Goal: Information Seeking & Learning: Learn about a topic

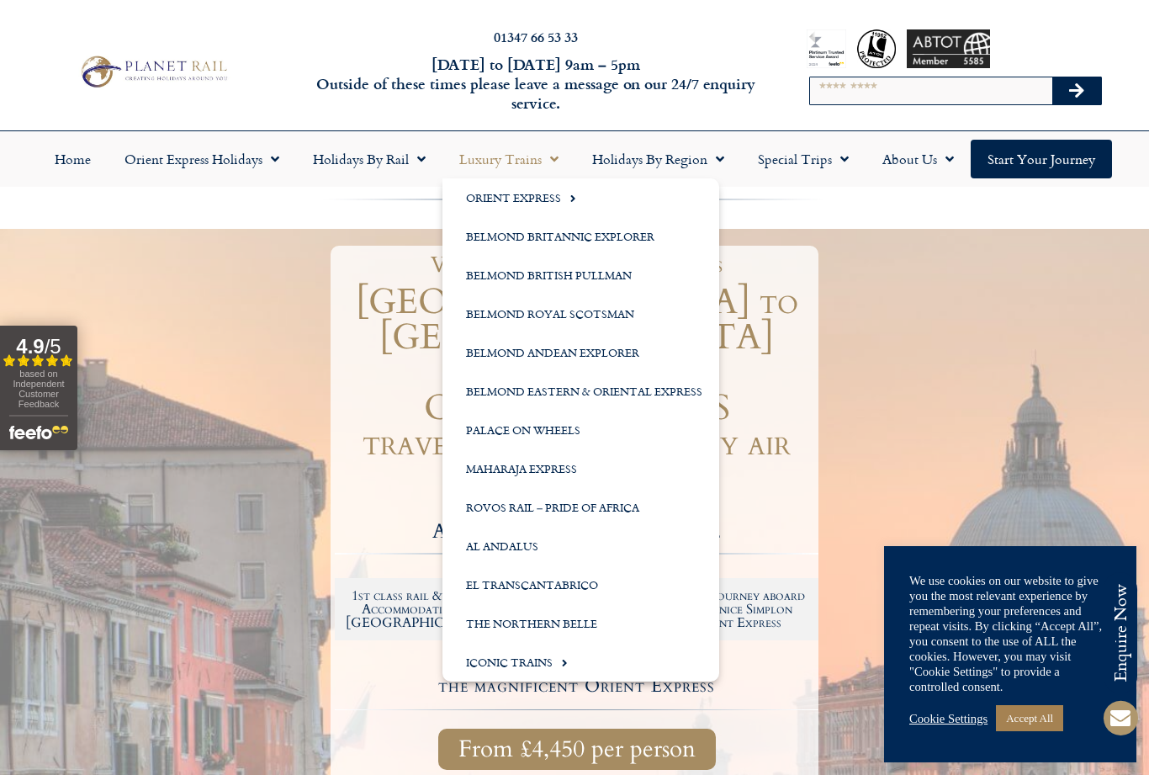
click at [566, 307] on link "Belmond Royal Scotsman" at bounding box center [581, 313] width 277 height 39
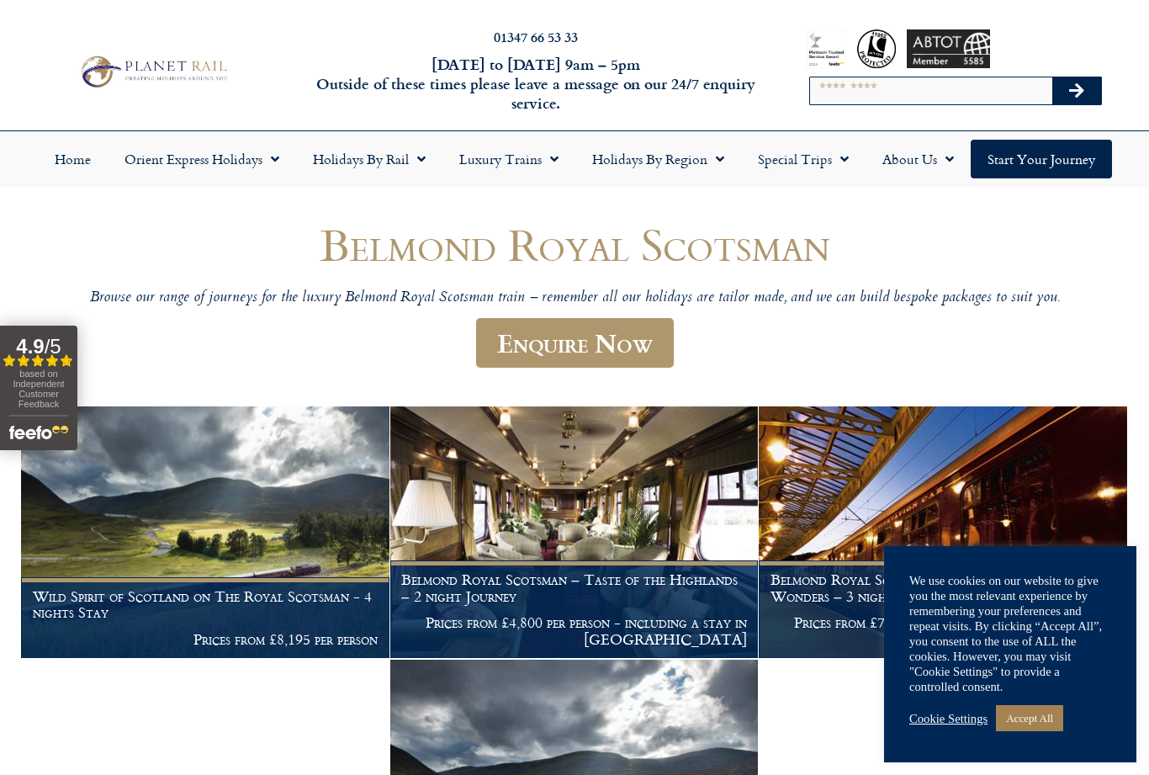
click at [1044, 719] on link "Accept All" at bounding box center [1029, 718] width 67 height 26
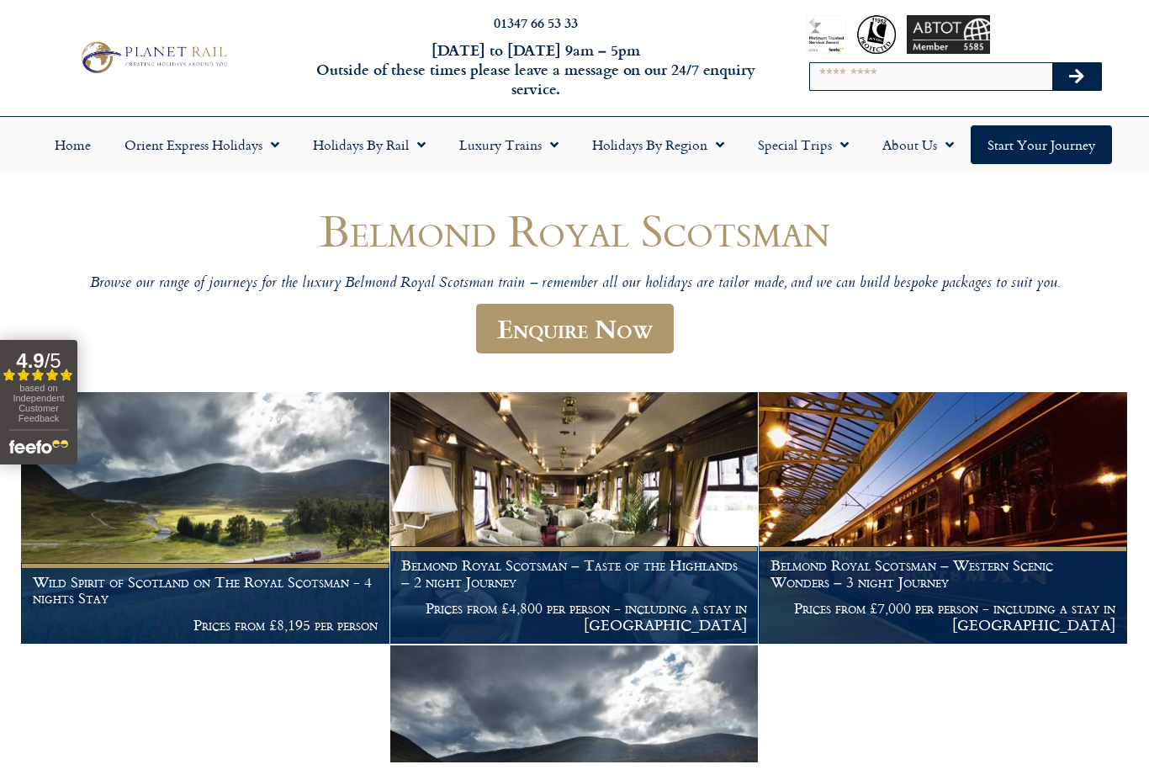
scroll to position [15, 0]
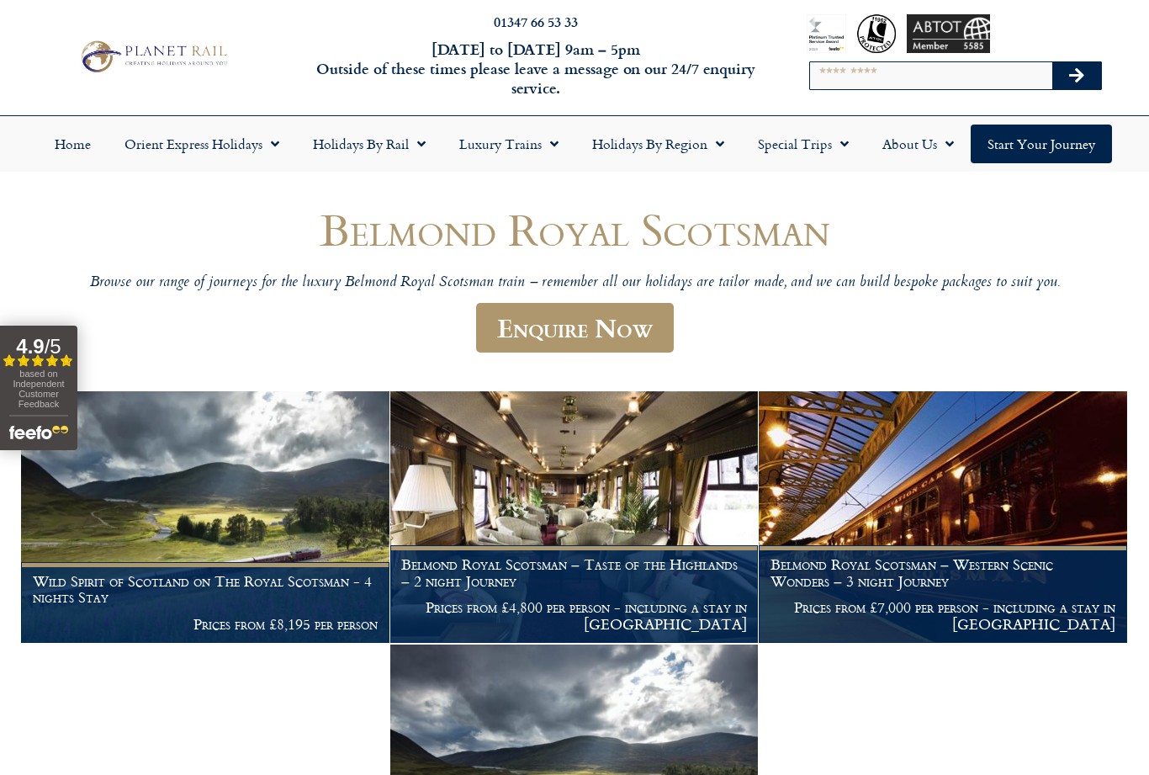
click at [549, 143] on span "Menu" at bounding box center [550, 144] width 17 height 30
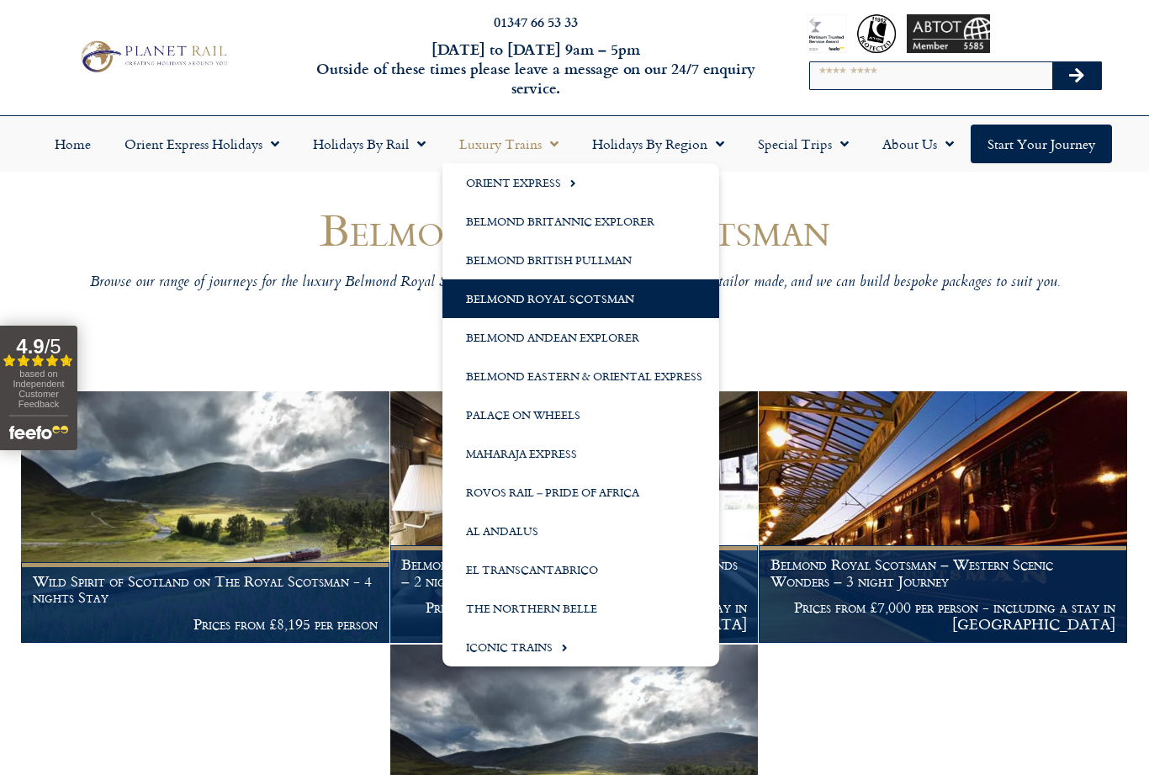
click at [642, 224] on link "Belmond Britannic Explorer" at bounding box center [581, 221] width 277 height 39
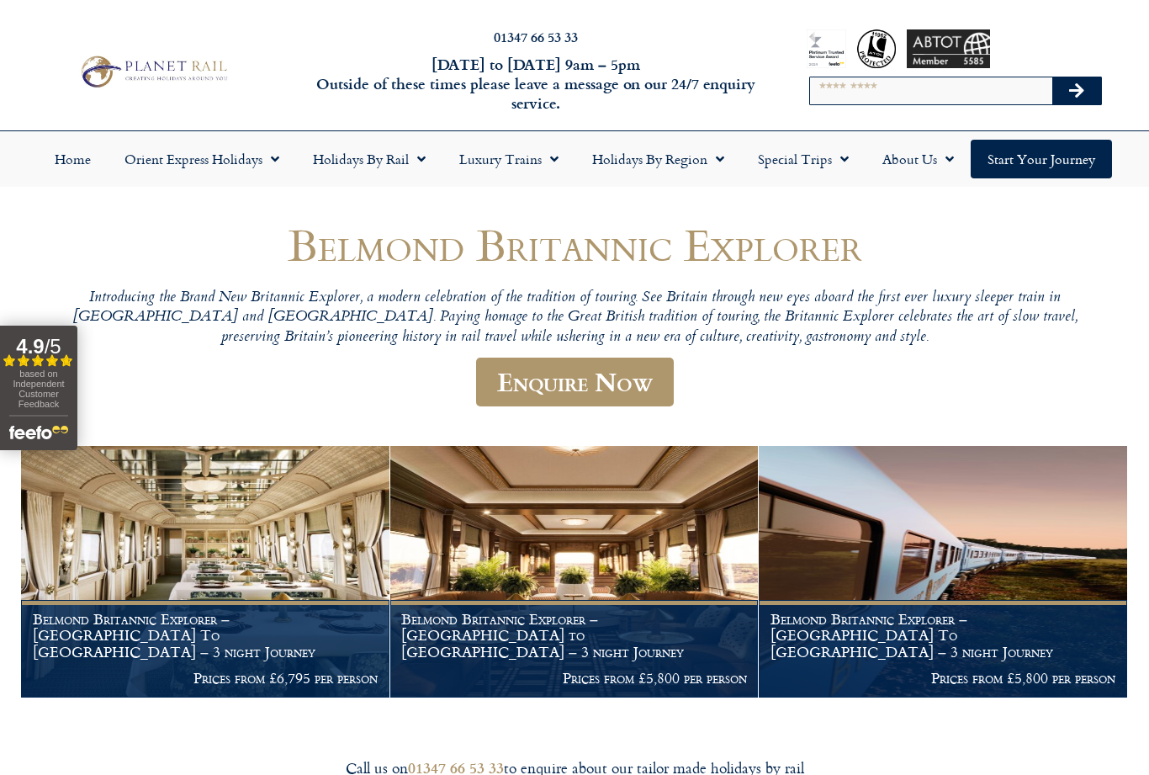
click at [563, 154] on link "Luxury Trains" at bounding box center [509, 159] width 133 height 39
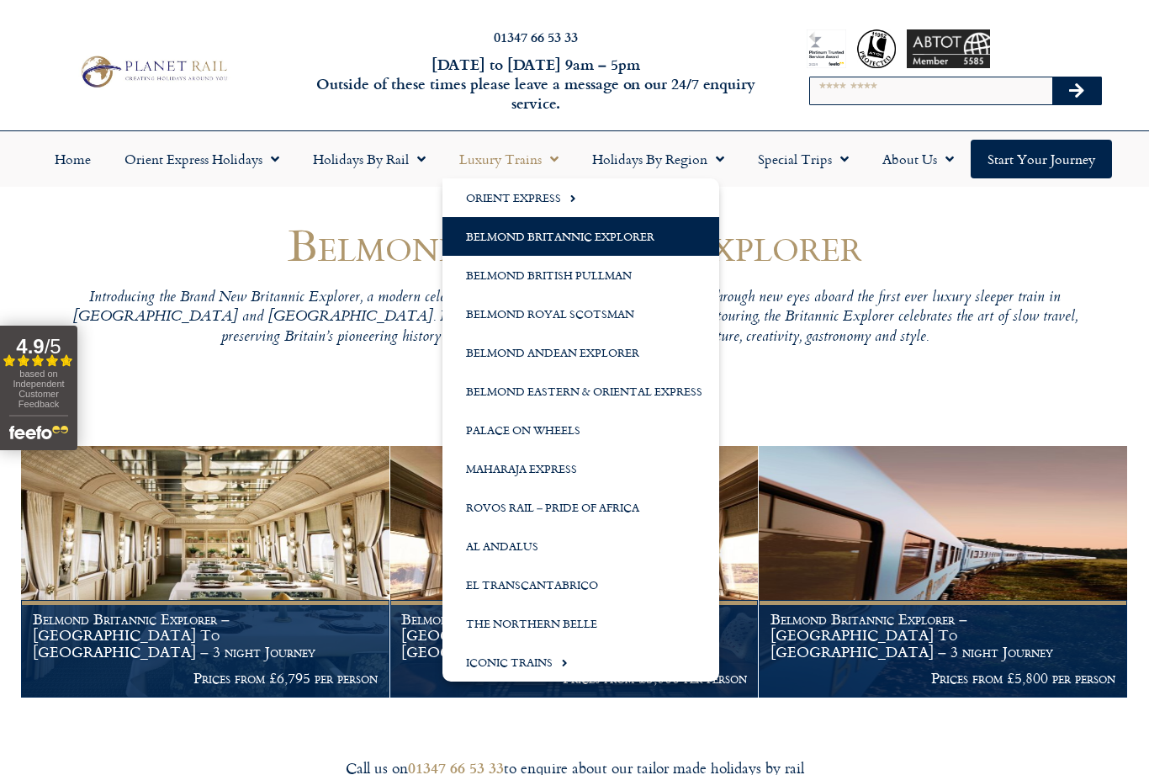
click at [560, 199] on link "Orient Express" at bounding box center [581, 197] width 277 height 39
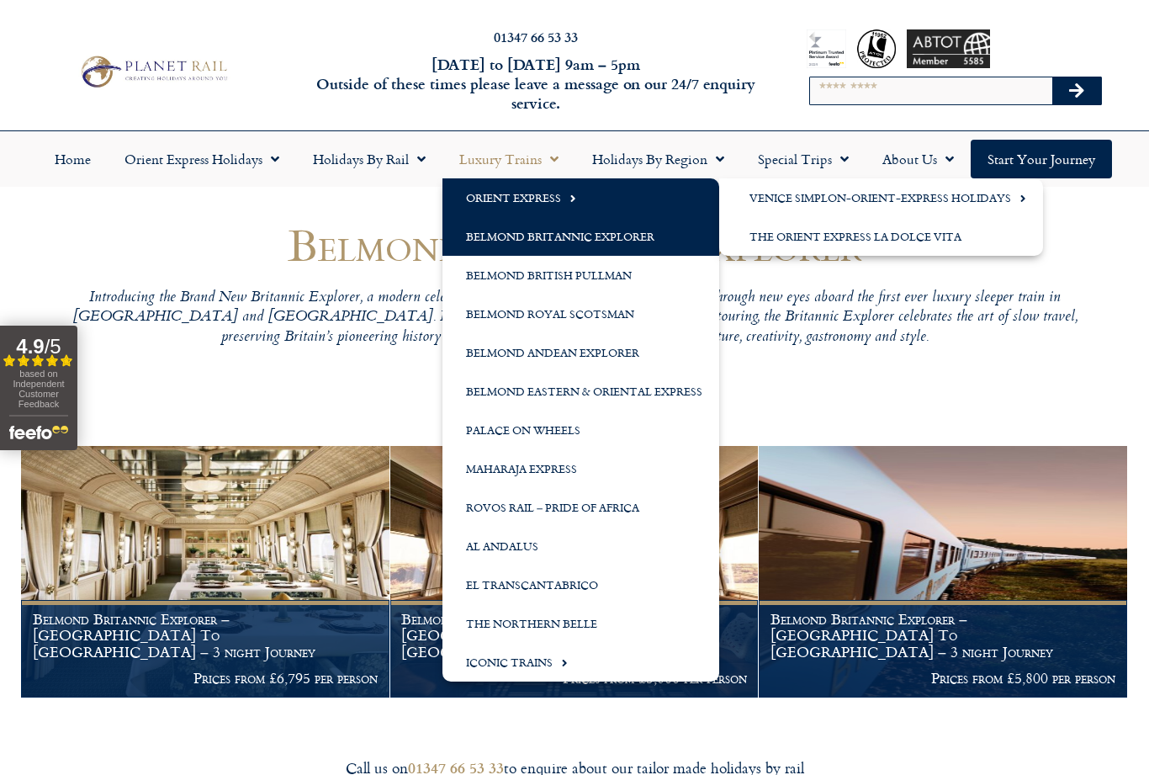
click at [817, 202] on link "Venice Simplon-Orient-Express Holidays" at bounding box center [881, 197] width 324 height 39
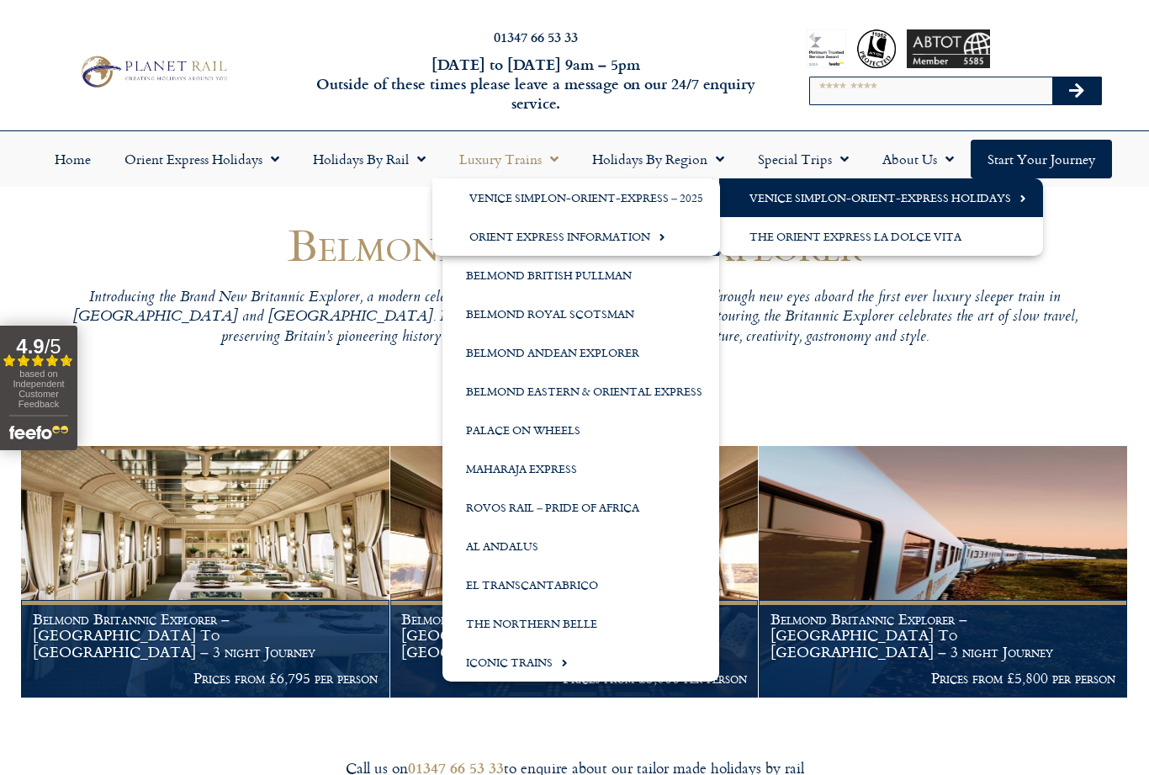
click at [629, 188] on link "Venice Simplon-Orient-Express – 2025" at bounding box center [576, 197] width 288 height 39
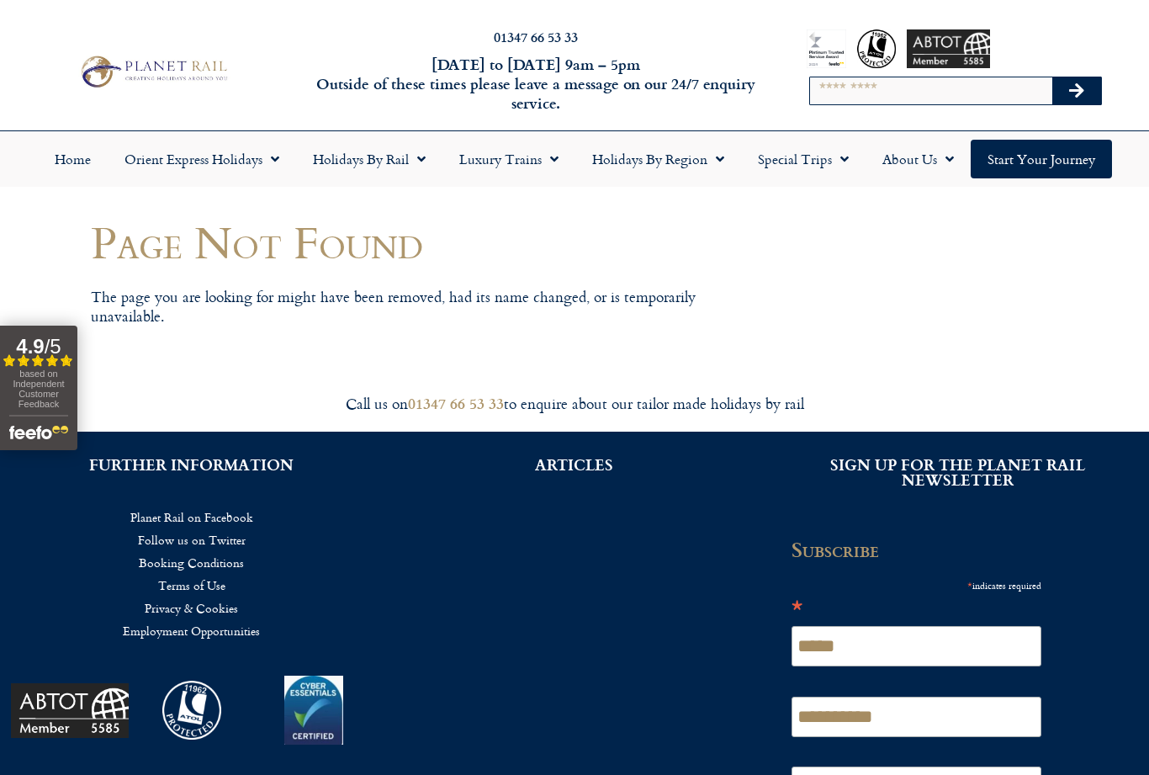
click at [266, 164] on span "Menu" at bounding box center [271, 159] width 17 height 30
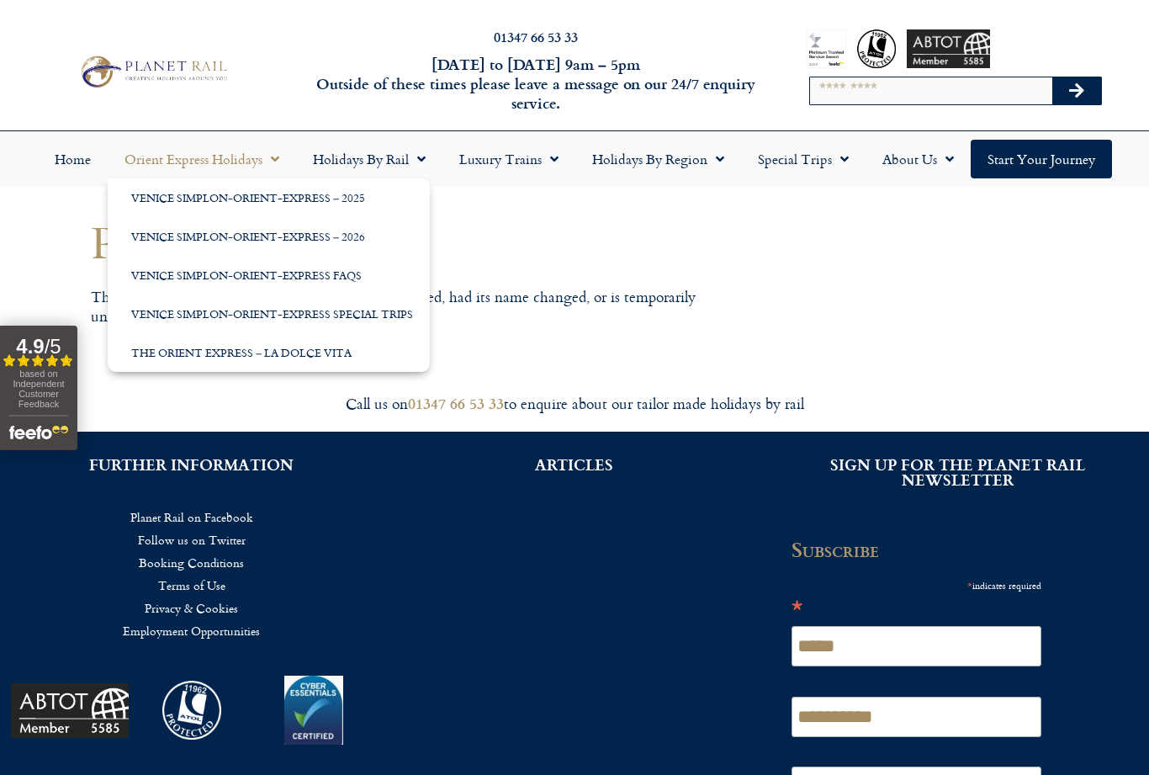
click at [346, 204] on link "Venice Simplon-Orient-Express – 2025" at bounding box center [269, 197] width 322 height 39
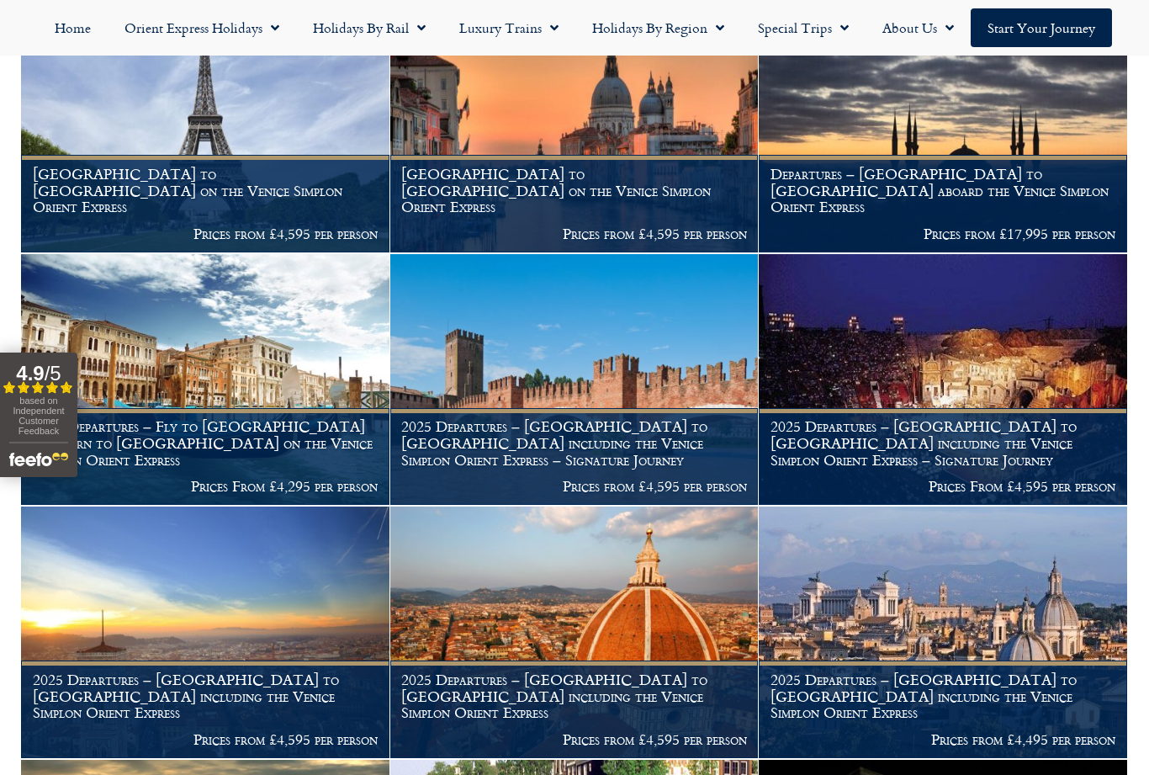
scroll to position [377, 0]
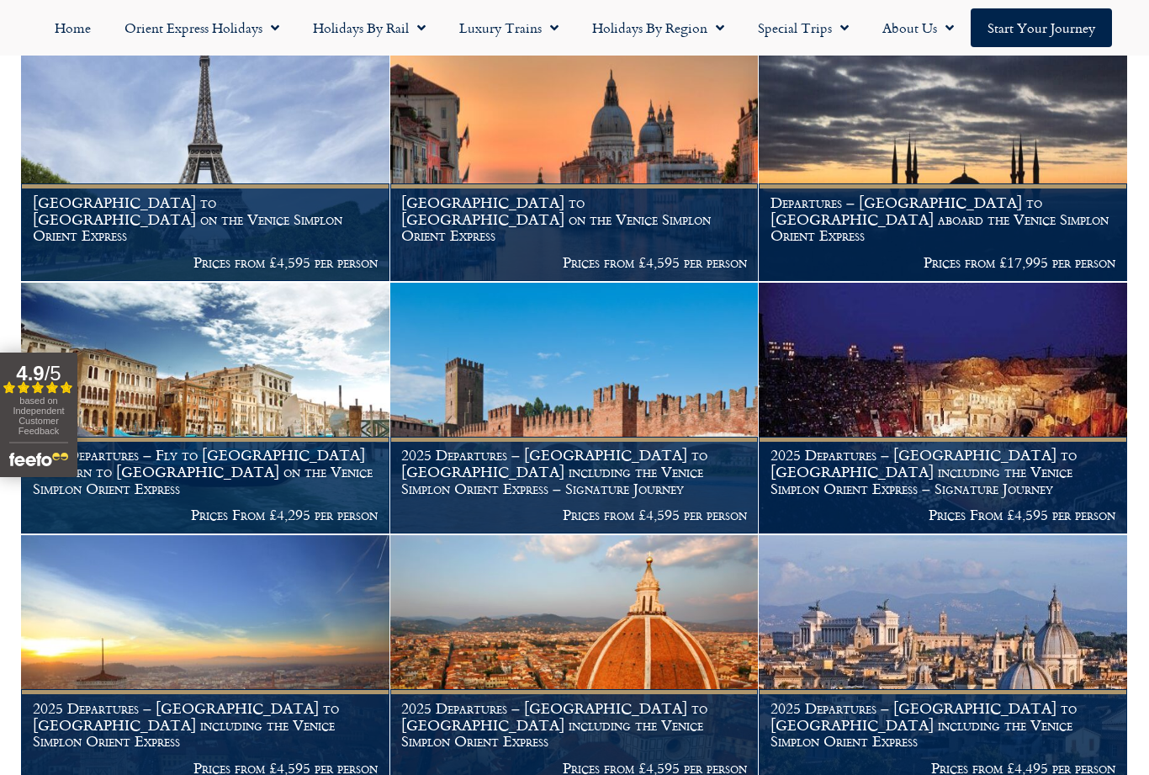
click at [880, 228] on h1 "Departures – Istanbul to Paris aboard the Venice Simplon Orient Express" at bounding box center [944, 219] width 346 height 50
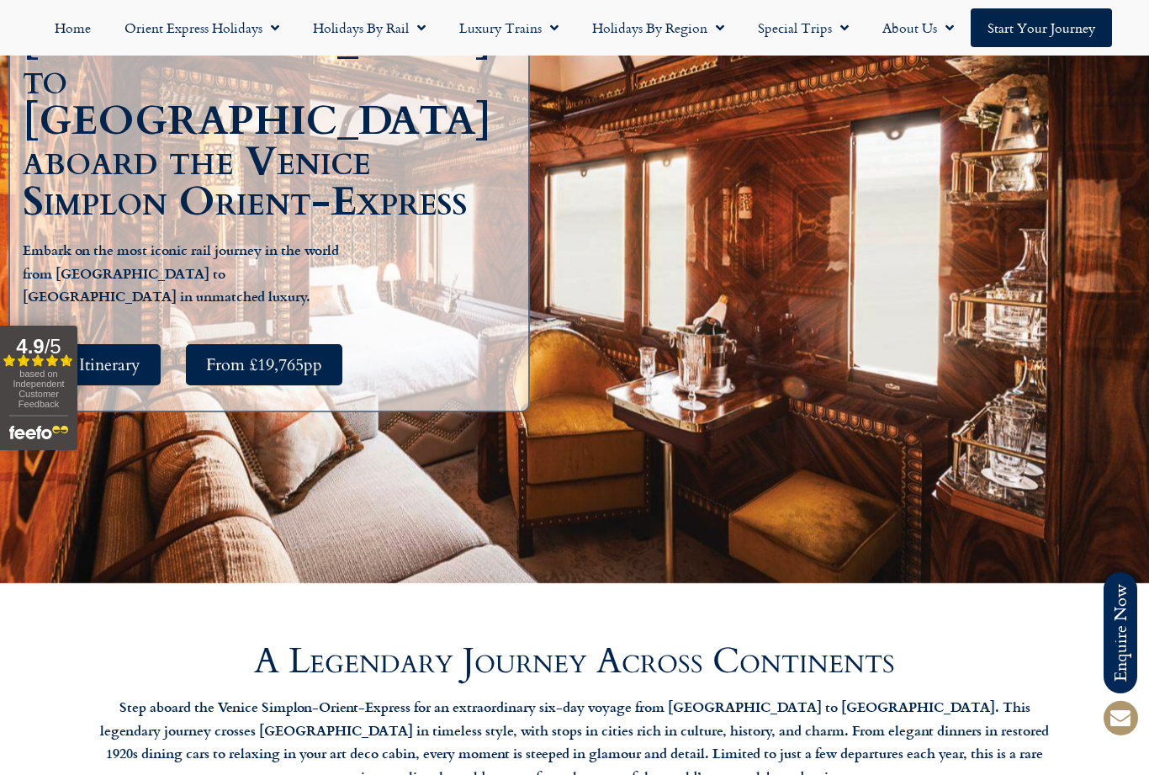
click at [151, 344] on link "See Itinerary" at bounding box center [96, 364] width 130 height 41
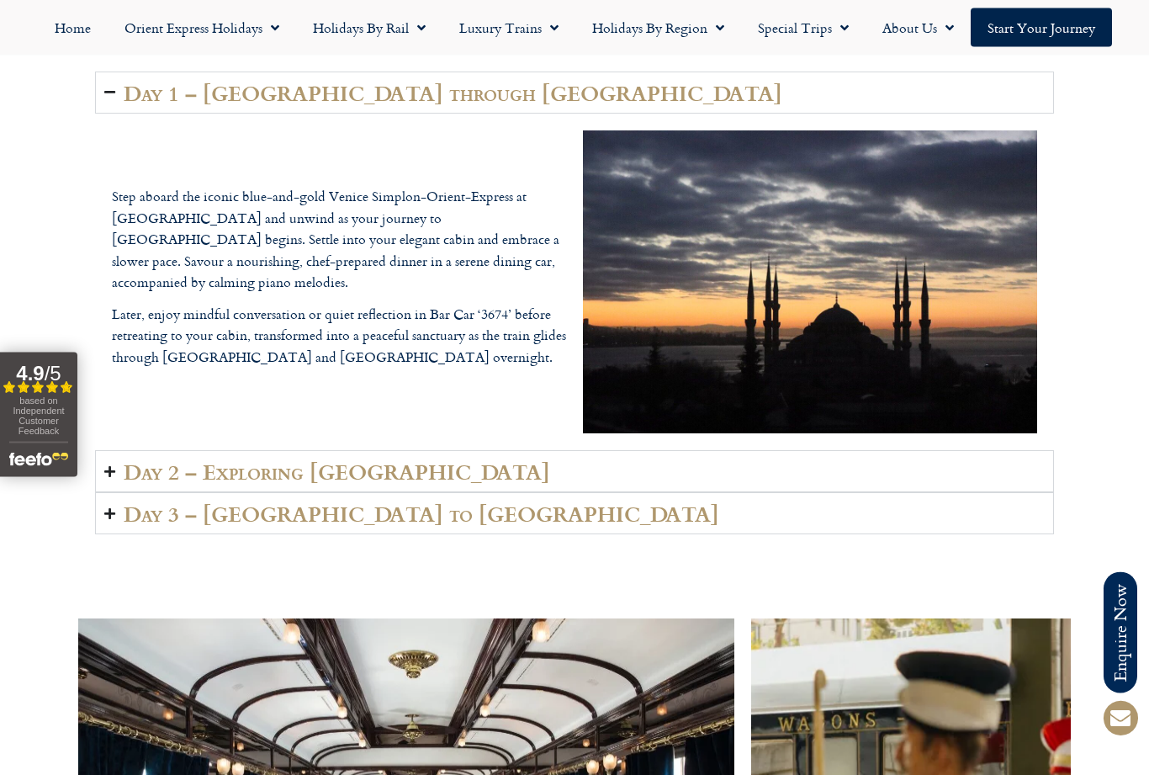
scroll to position [2540, 0]
click at [111, 478] on icon "Accordion. Open links with Enter or Space, close with Escape, and navigate with…" at bounding box center [109, 471] width 11 height 13
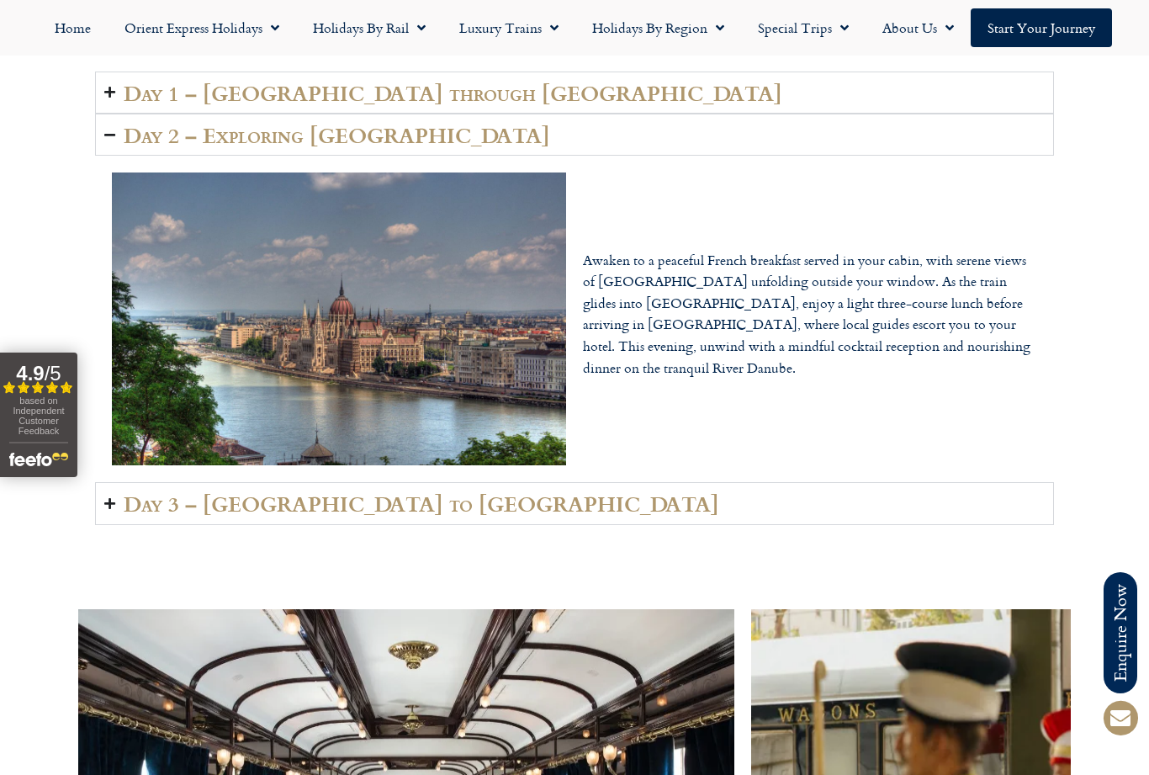
click at [114, 510] on icon "Accordion. Open links with Enter or Space, close with Escape, and navigate with…" at bounding box center [109, 503] width 11 height 13
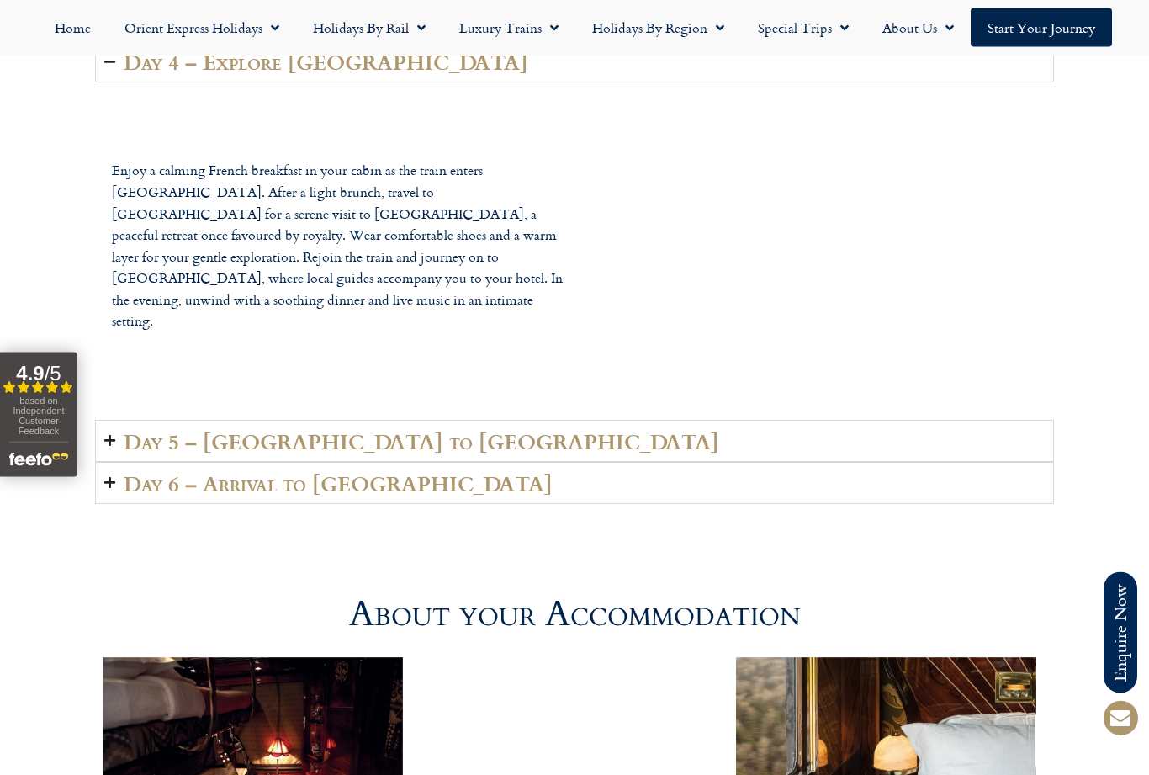
scroll to position [4003, 0]
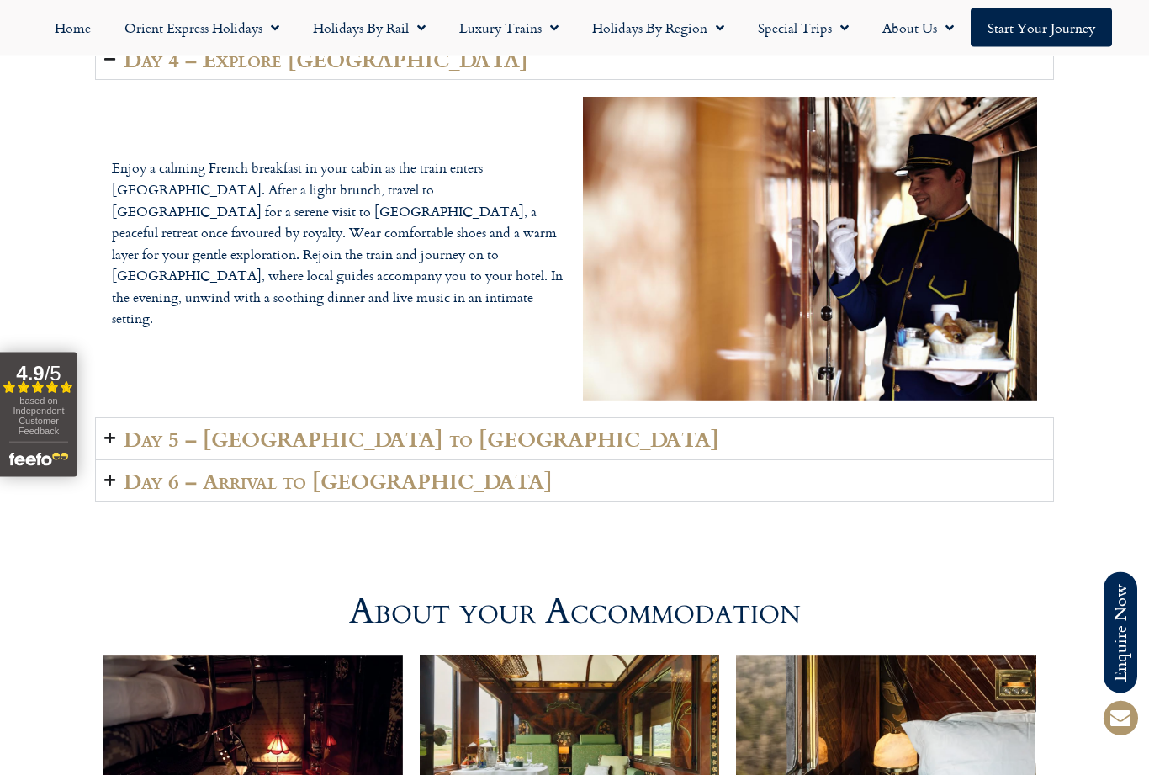
click at [106, 445] on icon "Accordion. Open links with Enter or Space, close with Escape, and navigate with…" at bounding box center [109, 438] width 11 height 13
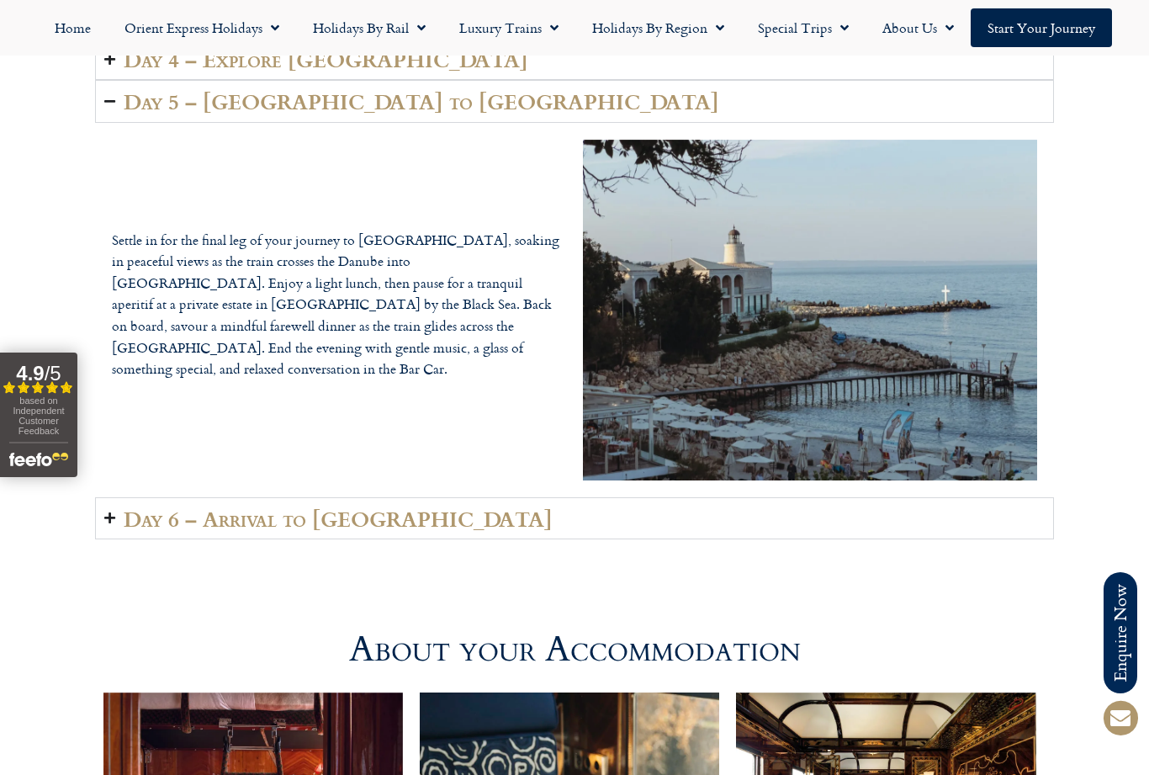
click at [100, 539] on summary "Day 6 – Arrival to Turkey" at bounding box center [574, 518] width 959 height 42
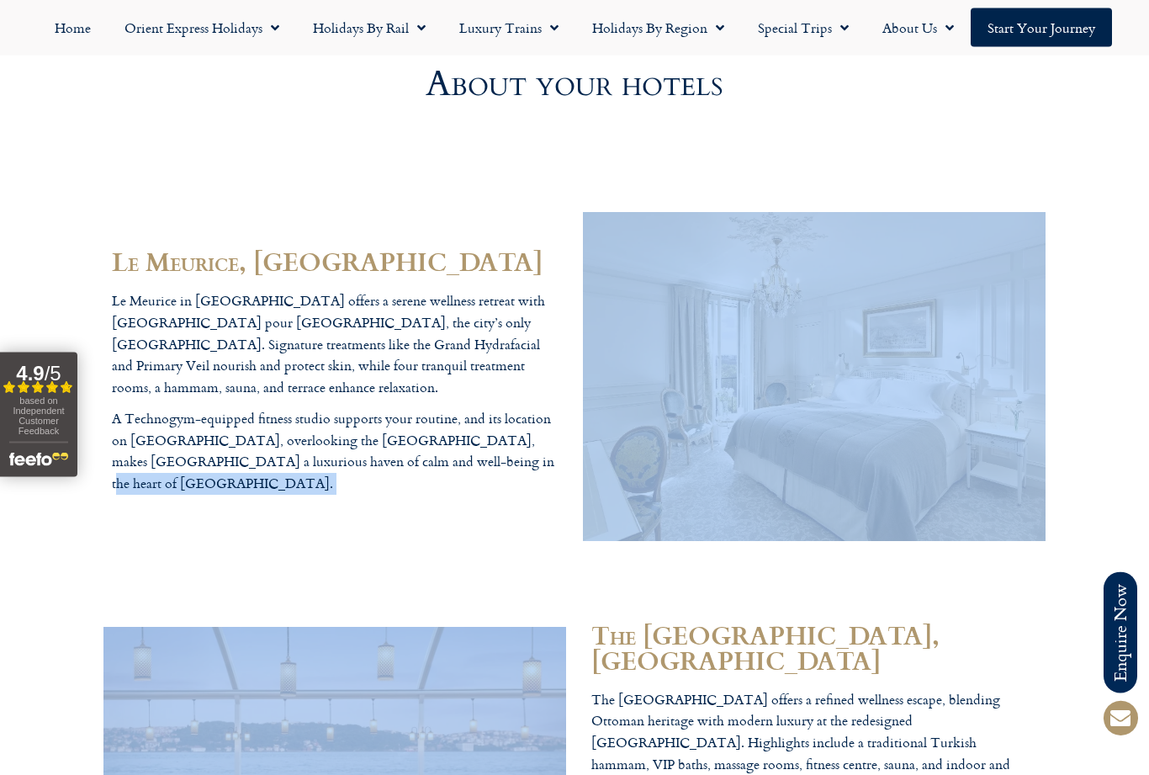
scroll to position [5160, 0]
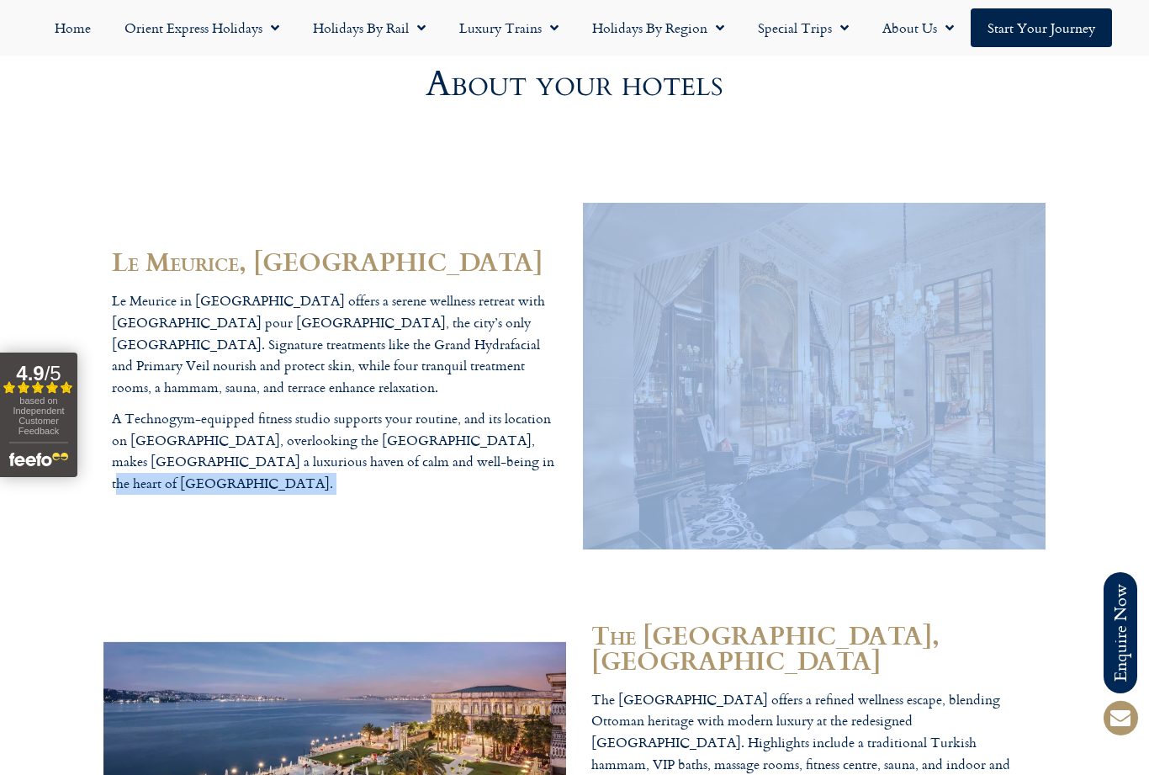
click at [343, 559] on div "Le Meurice, Paris Le Meurice in Paris offers a serene wellness retreat with La …" at bounding box center [335, 376] width 480 height 364
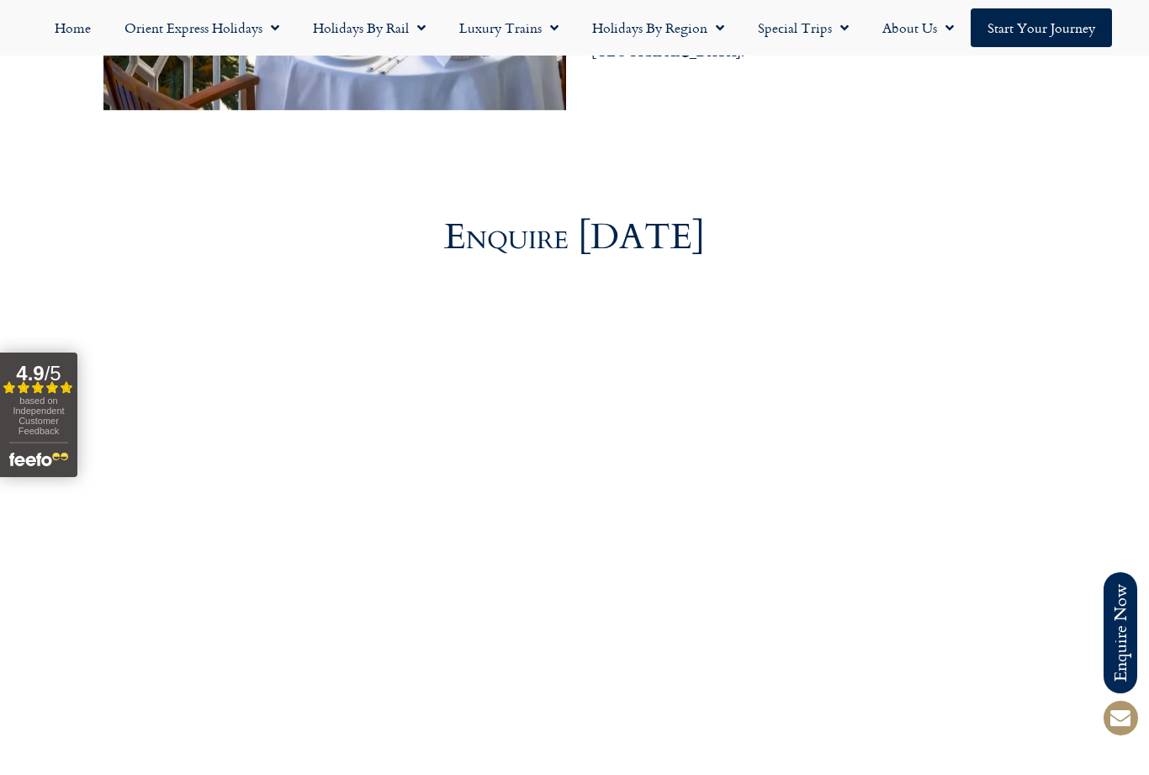
scroll to position [6092, 0]
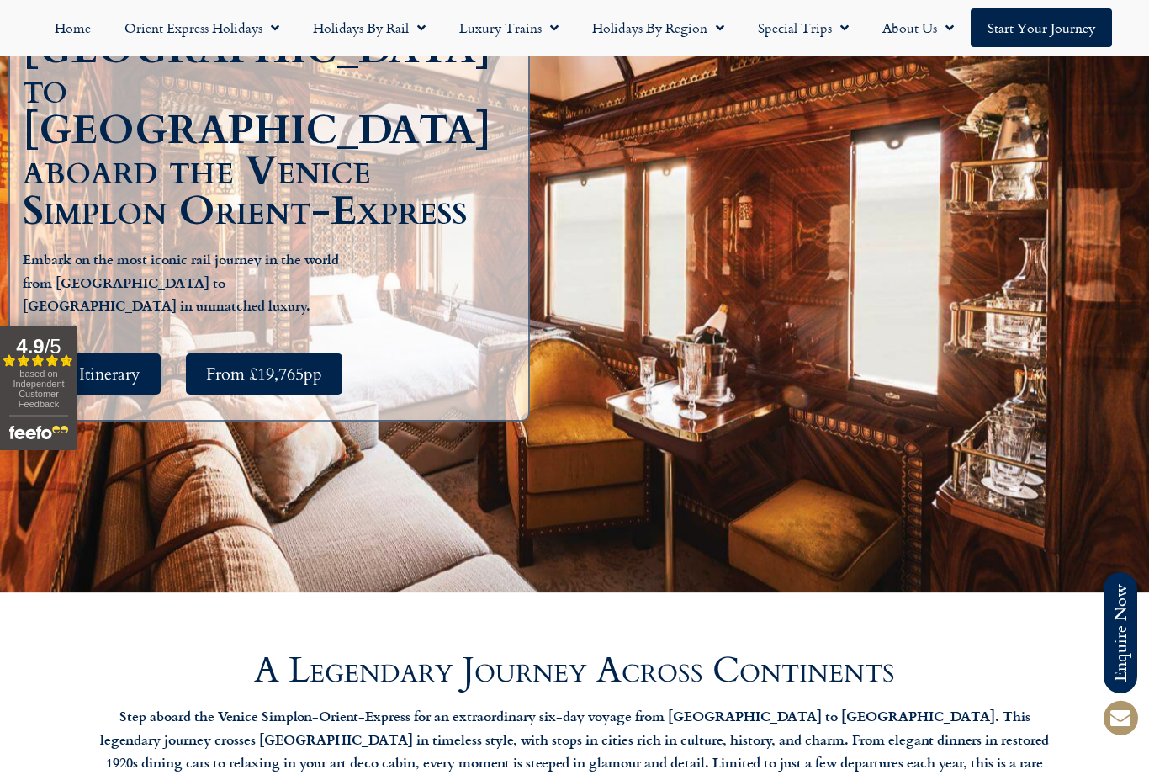
scroll to position [331, 0]
click at [271, 27] on span "Menu" at bounding box center [271, 28] width 17 height 30
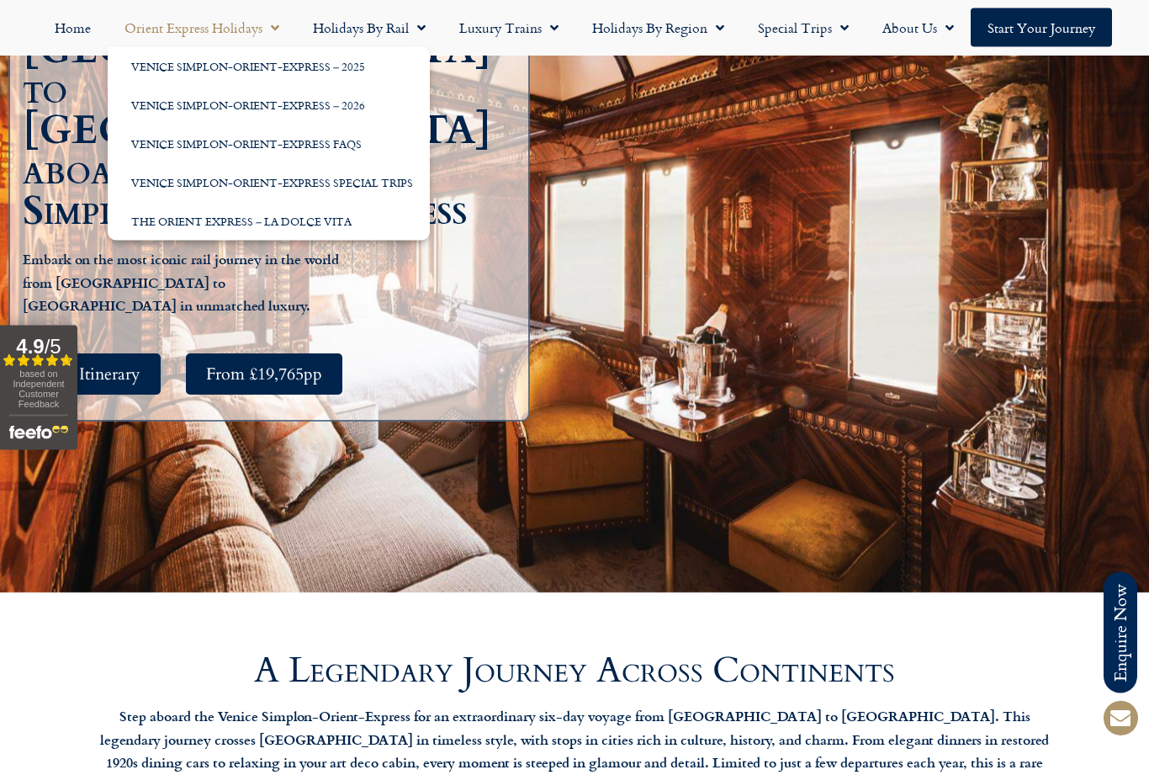
scroll to position [332, 0]
click at [365, 62] on link "Venice Simplon-Orient-Express – 2025" at bounding box center [269, 66] width 322 height 39
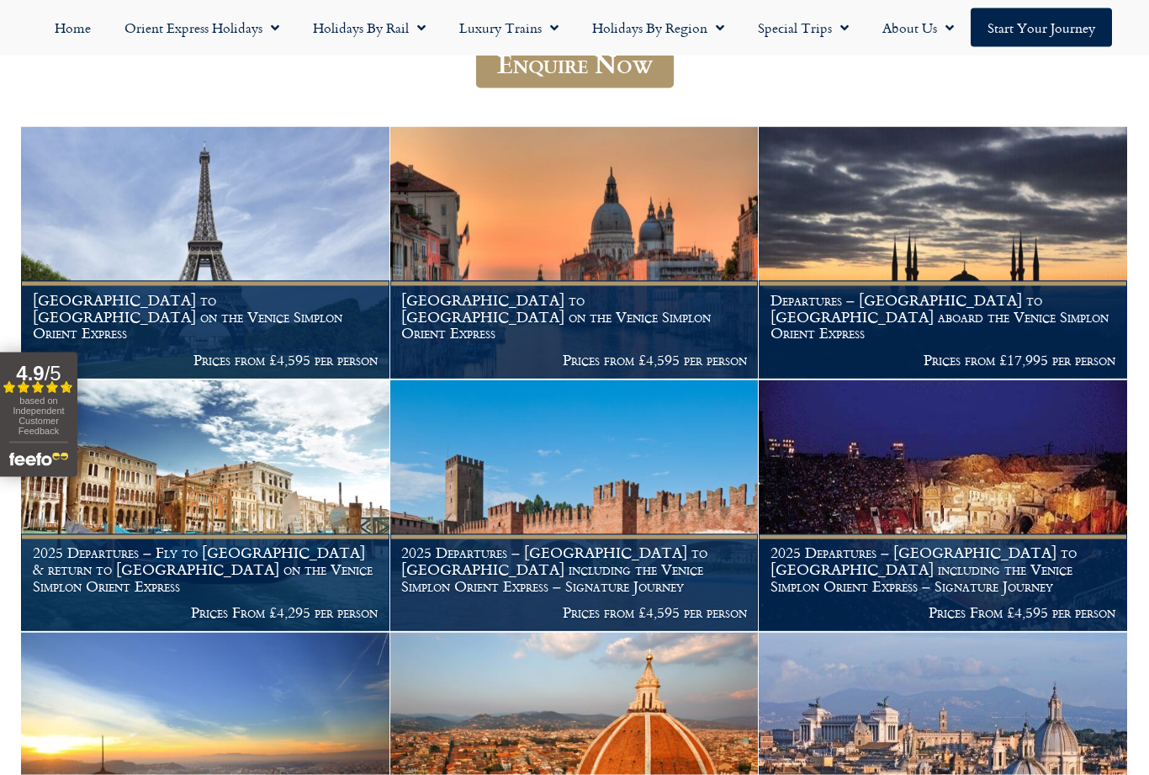
scroll to position [280, 0]
click at [237, 324] on h1 "[GEOGRAPHIC_DATA] to [GEOGRAPHIC_DATA] on the Venice Simplon Orient Express" at bounding box center [206, 316] width 346 height 50
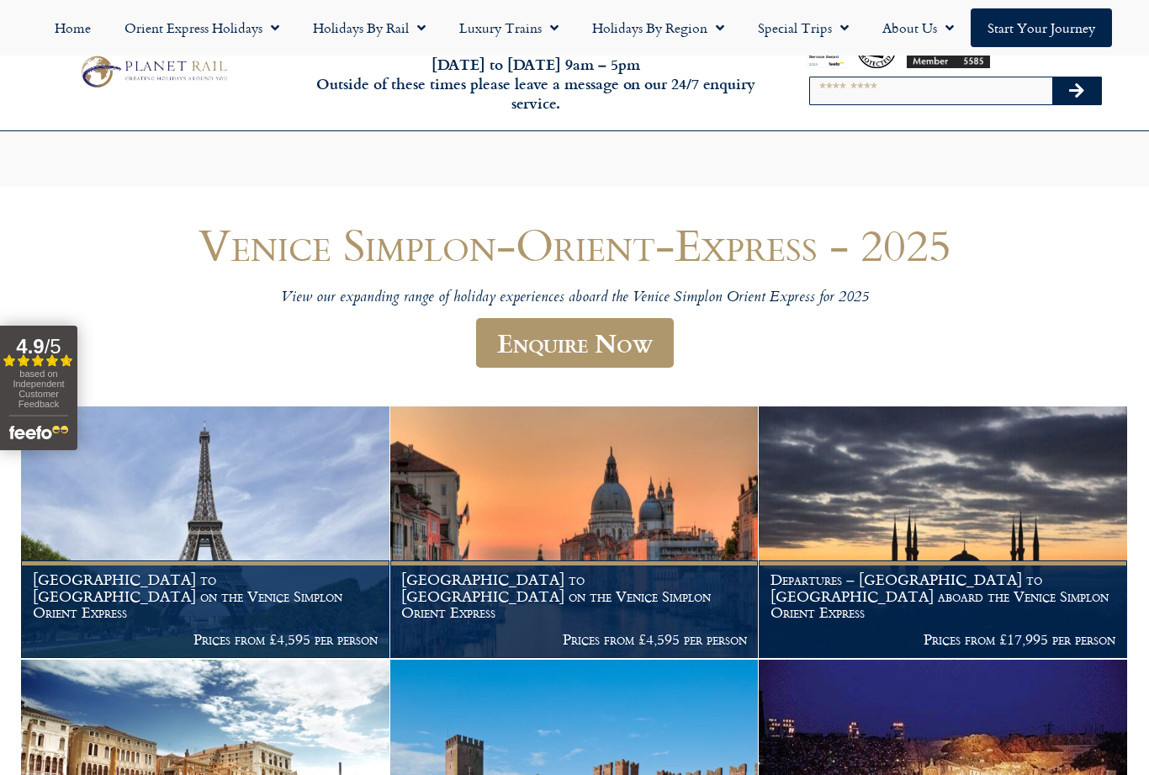
scroll to position [334, 0]
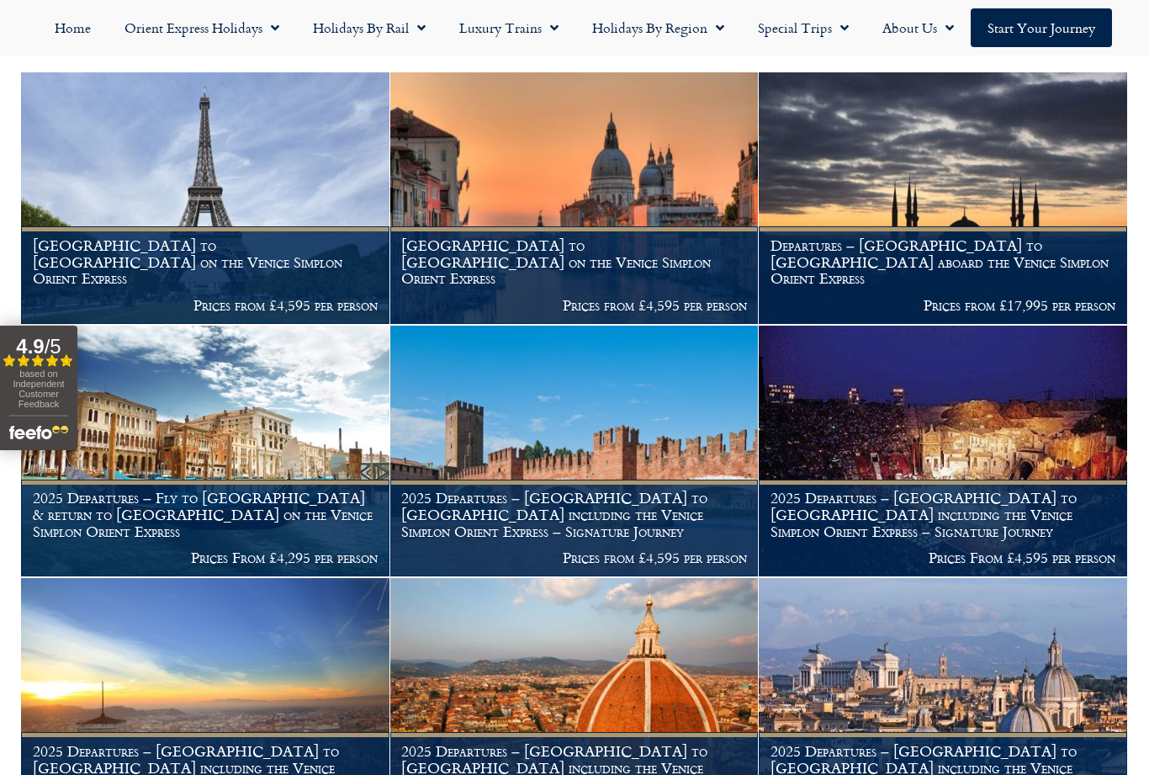
click at [608, 241] on figcaption "London to Venice on the Venice Simplon Orient Express Prices from £4,595 per pe…" at bounding box center [574, 275] width 369 height 98
click at [238, 422] on img at bounding box center [205, 452] width 369 height 252
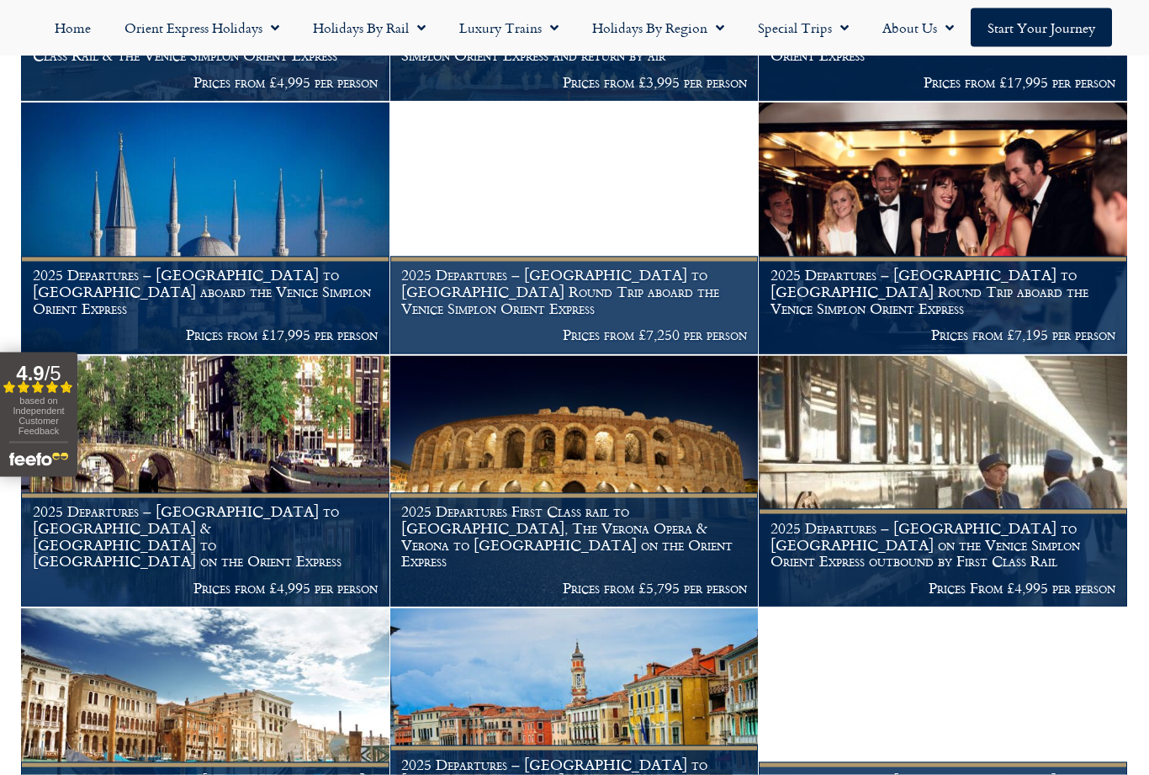
scroll to position [1569, 0]
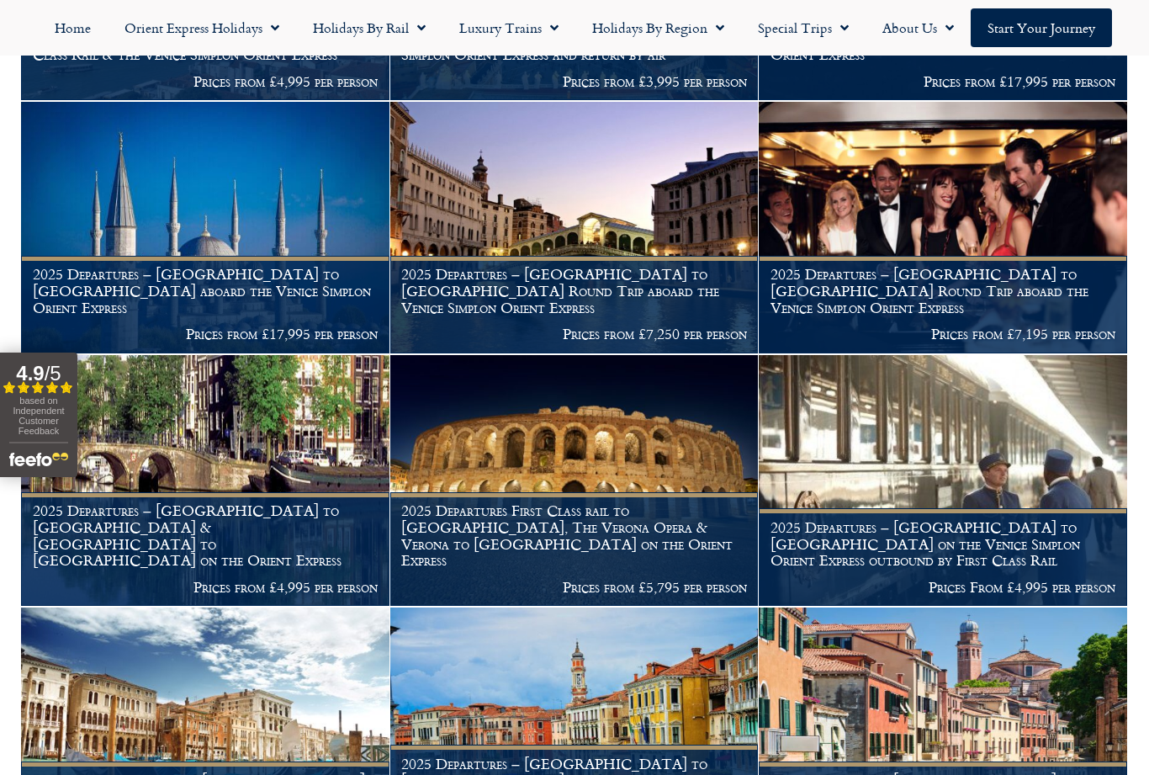
click at [732, 746] on img at bounding box center [574, 733] width 369 height 252
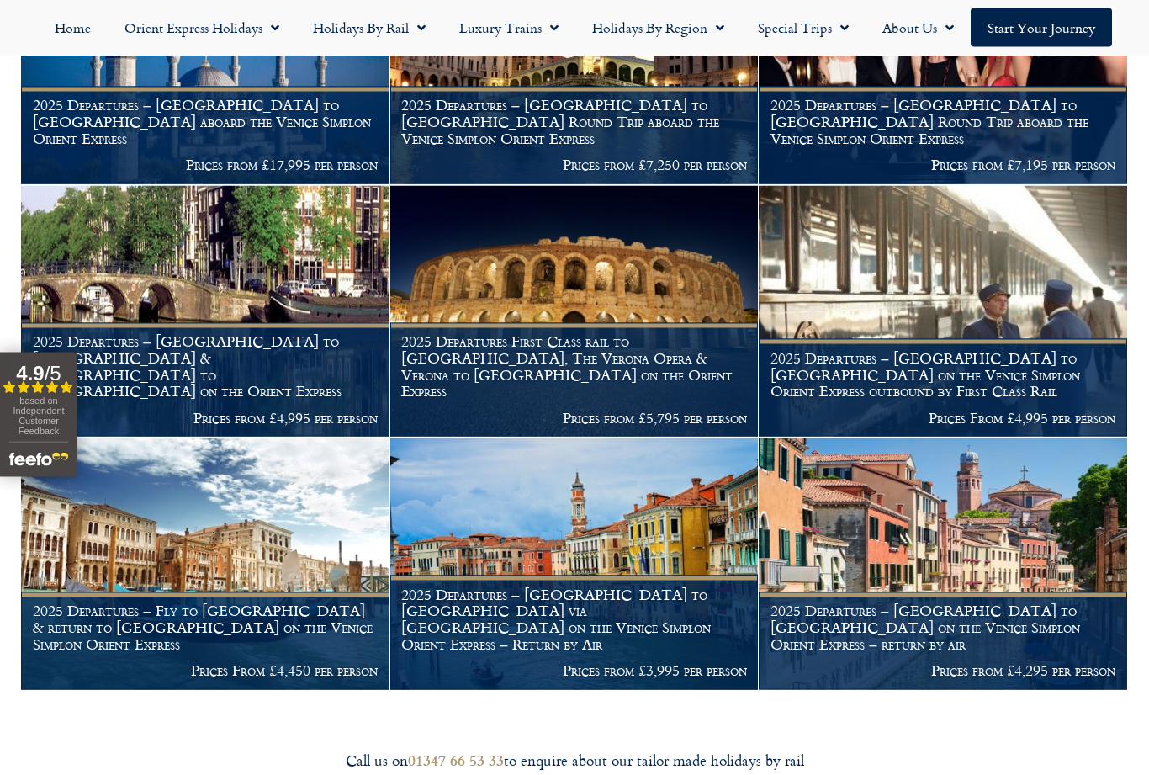
scroll to position [1739, 0]
click at [250, 641] on h1 "2025 Departures – Fly to Venice & return to London on the Venice Simplon Orient…" at bounding box center [206, 627] width 346 height 50
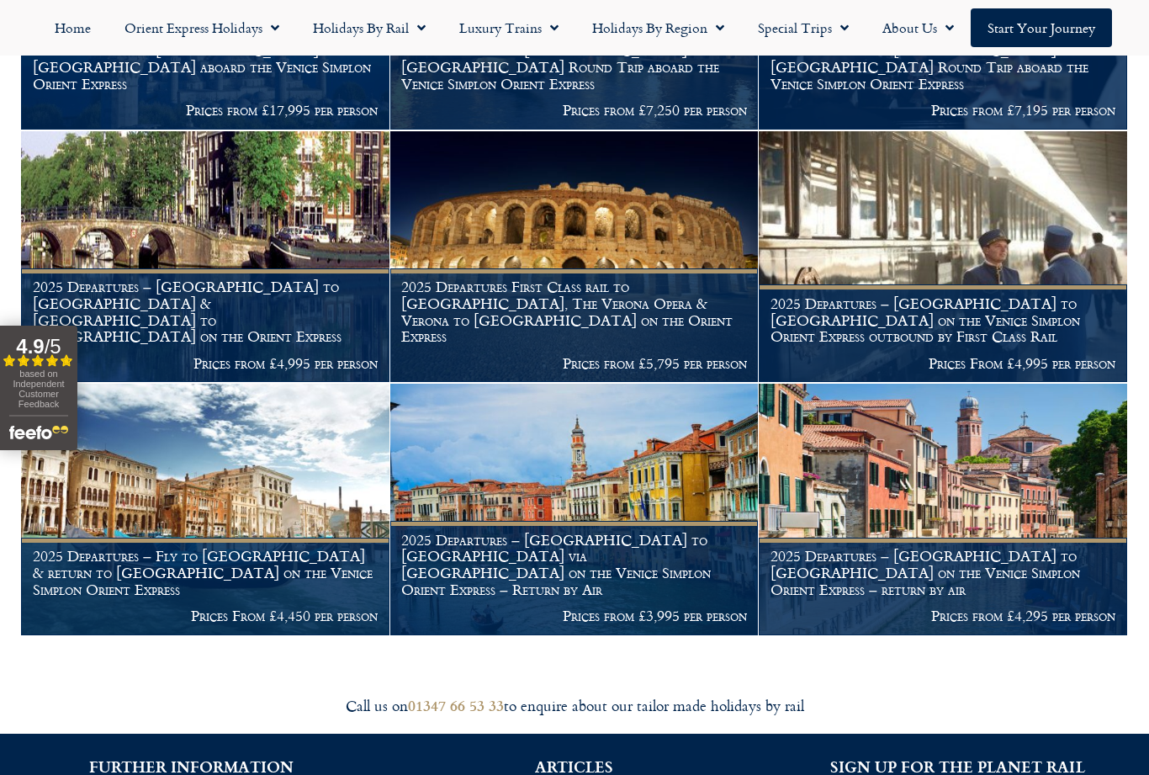
click at [899, 495] on img at bounding box center [943, 510] width 369 height 252
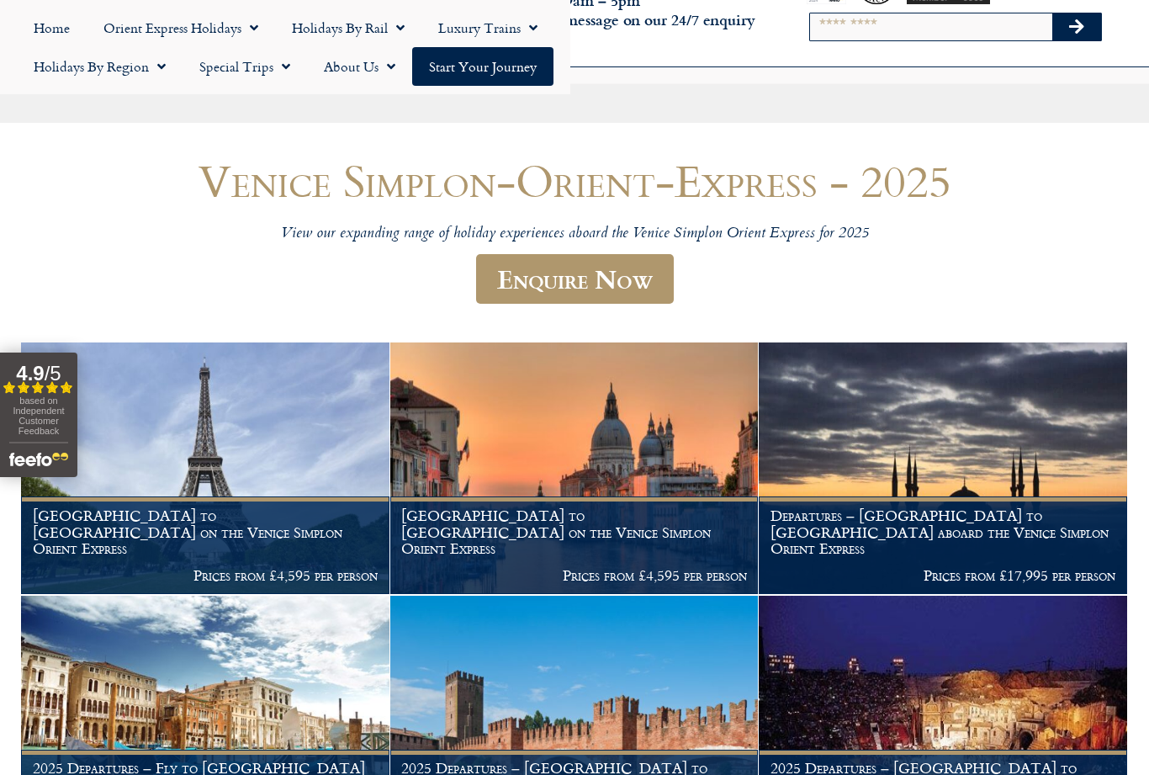
scroll to position [0, 0]
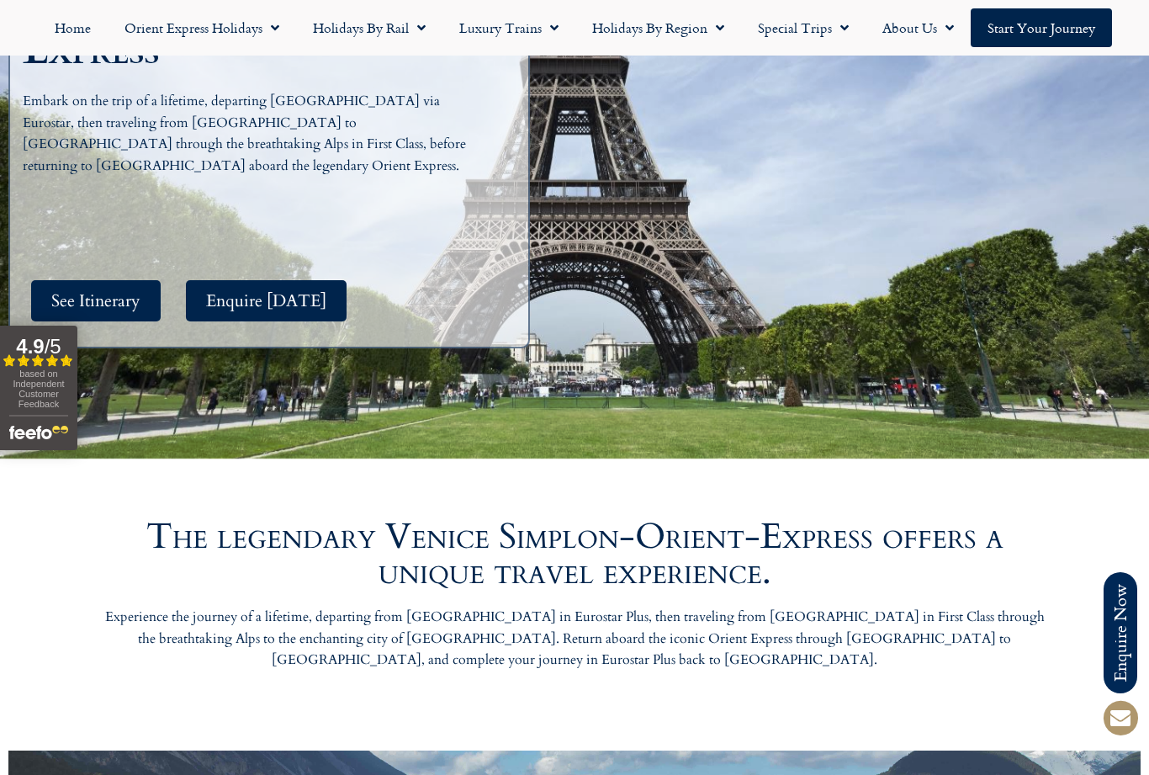
scroll to position [464, 0]
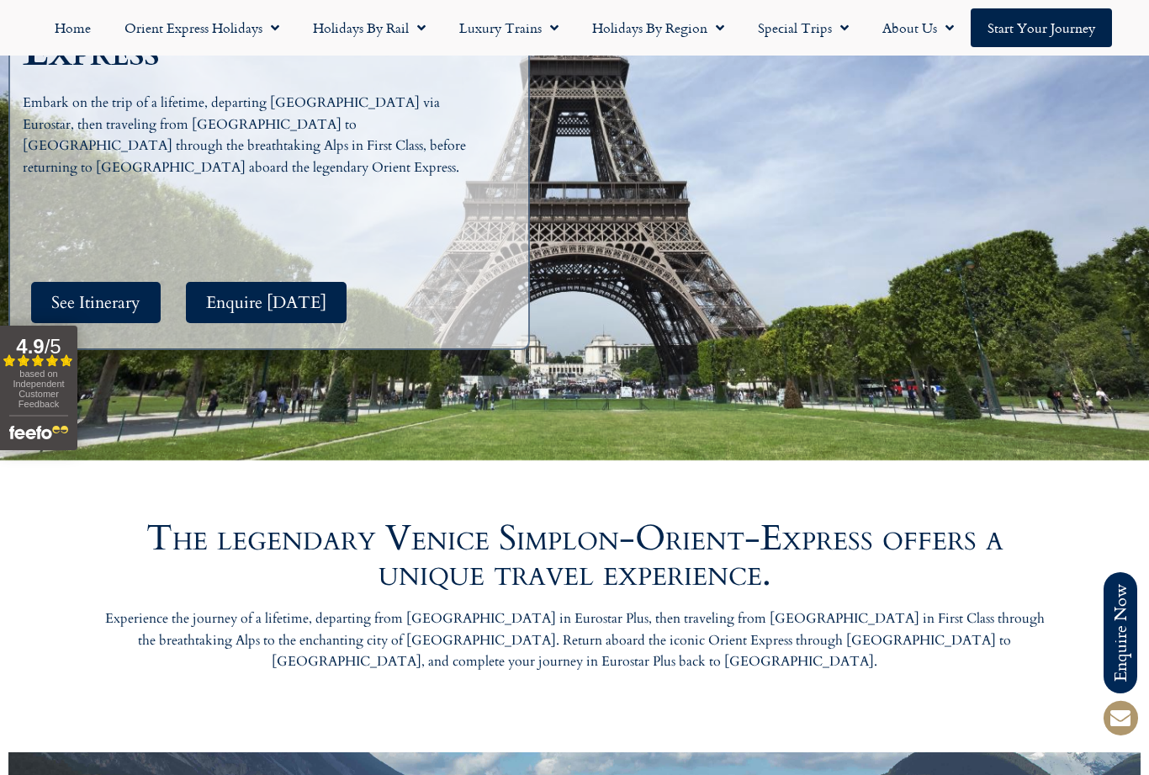
click at [122, 292] on span "See Itinerary" at bounding box center [95, 302] width 89 height 21
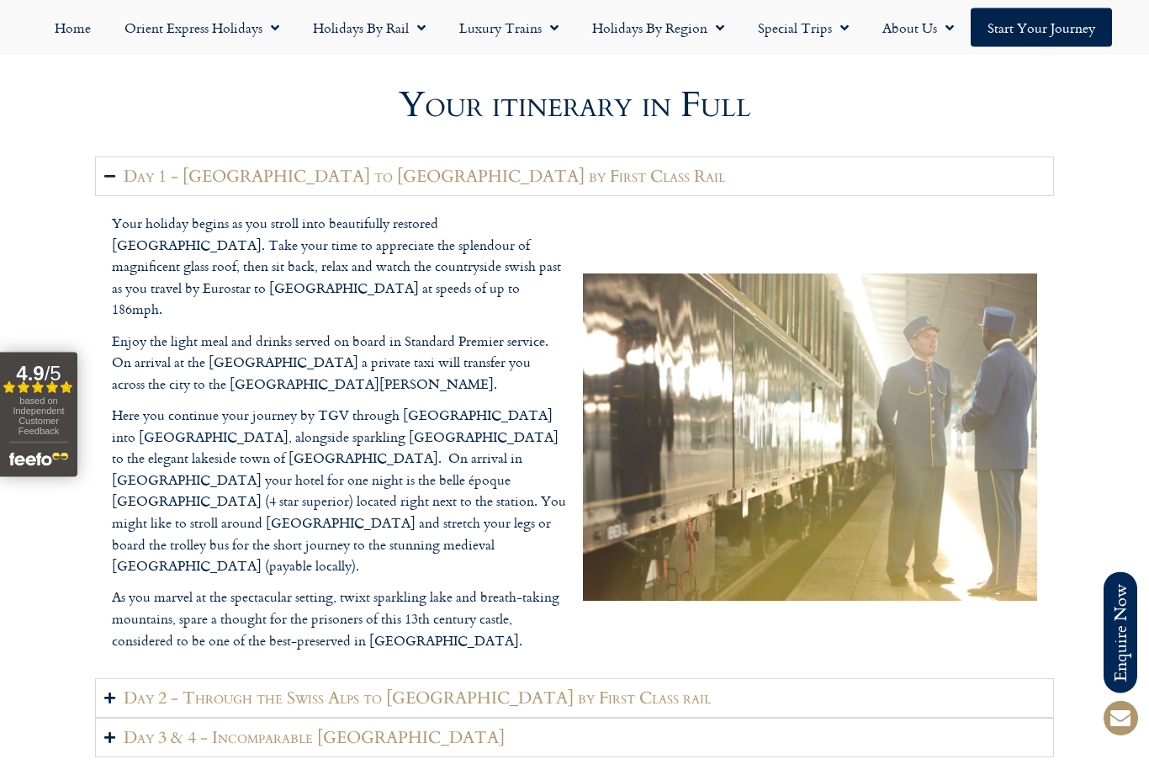
scroll to position [2119, 0]
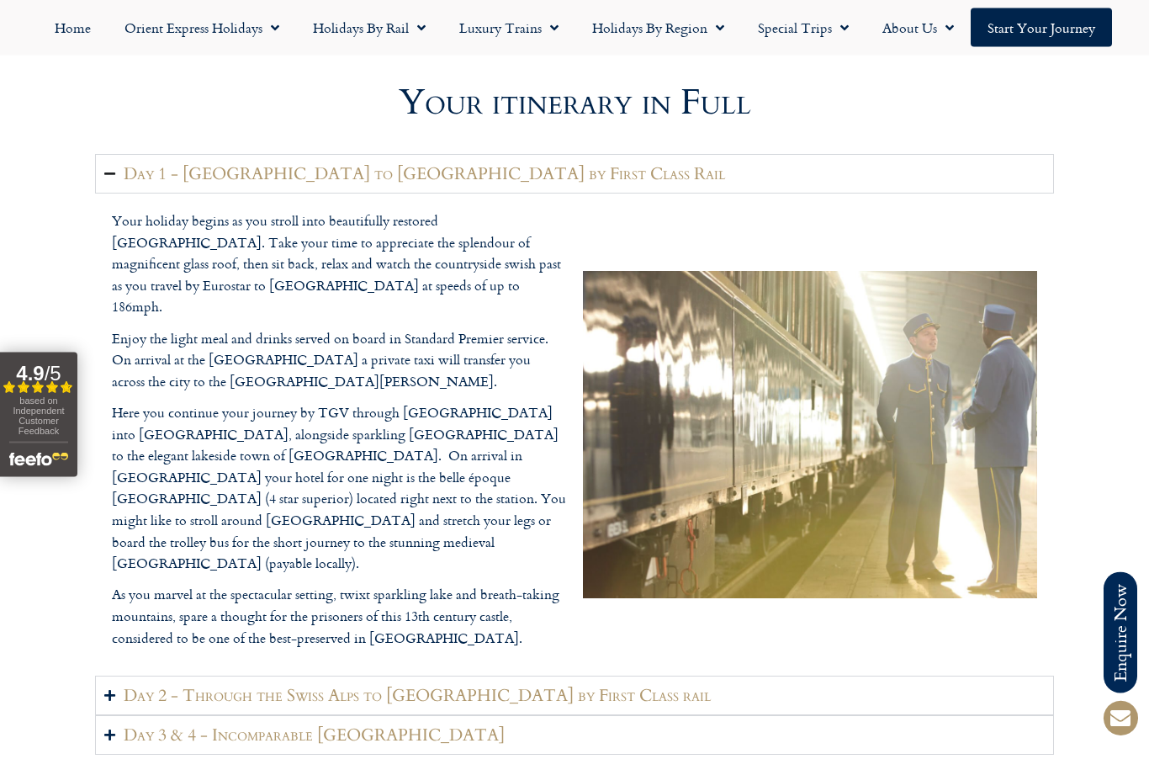
click at [109, 676] on summary "Day 2 - Through the Swiss Alps to Venice by First Class rail" at bounding box center [574, 696] width 959 height 40
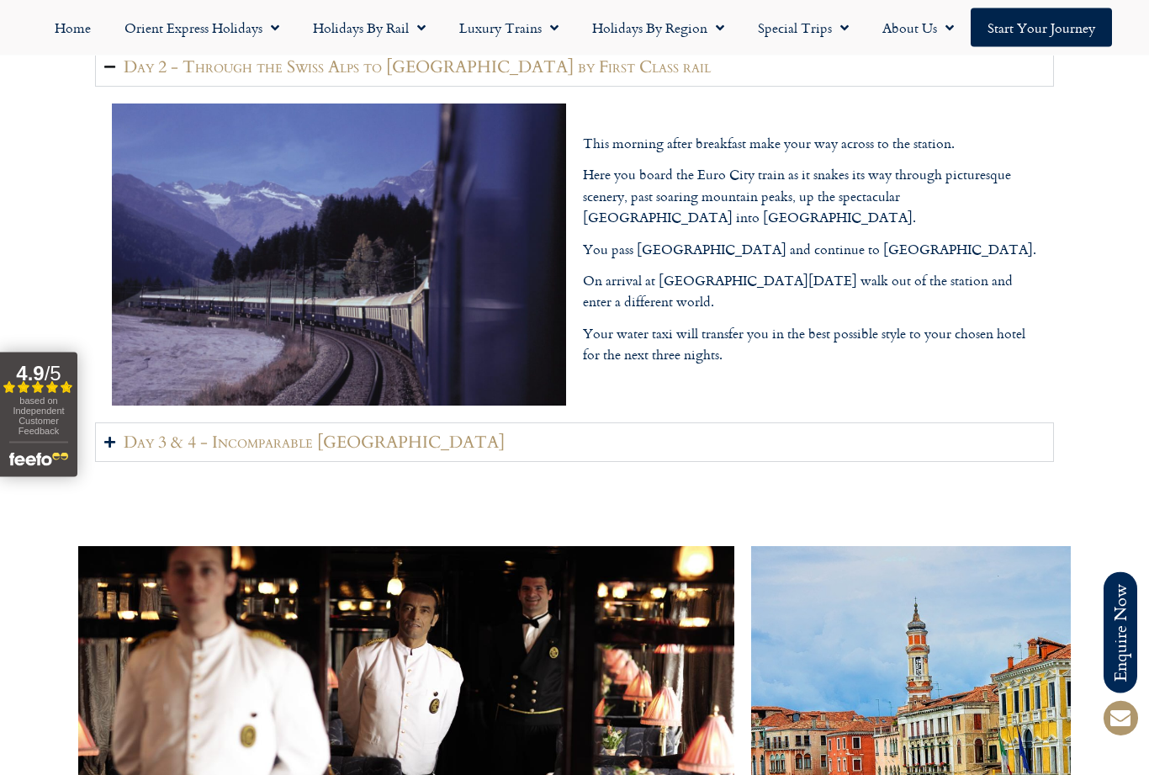
scroll to position [2263, 0]
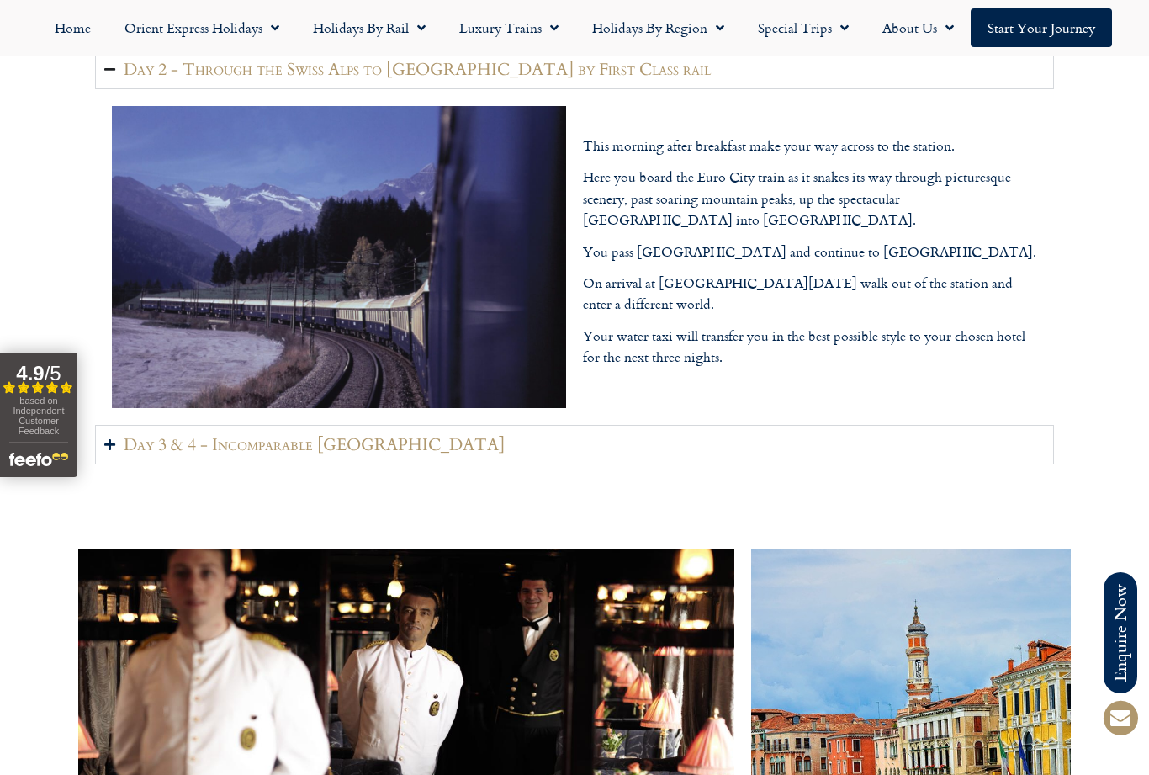
click at [109, 451] on icon "Accordion. Open links with Enter or Space, close with Escape, and navigate with…" at bounding box center [109, 444] width 11 height 13
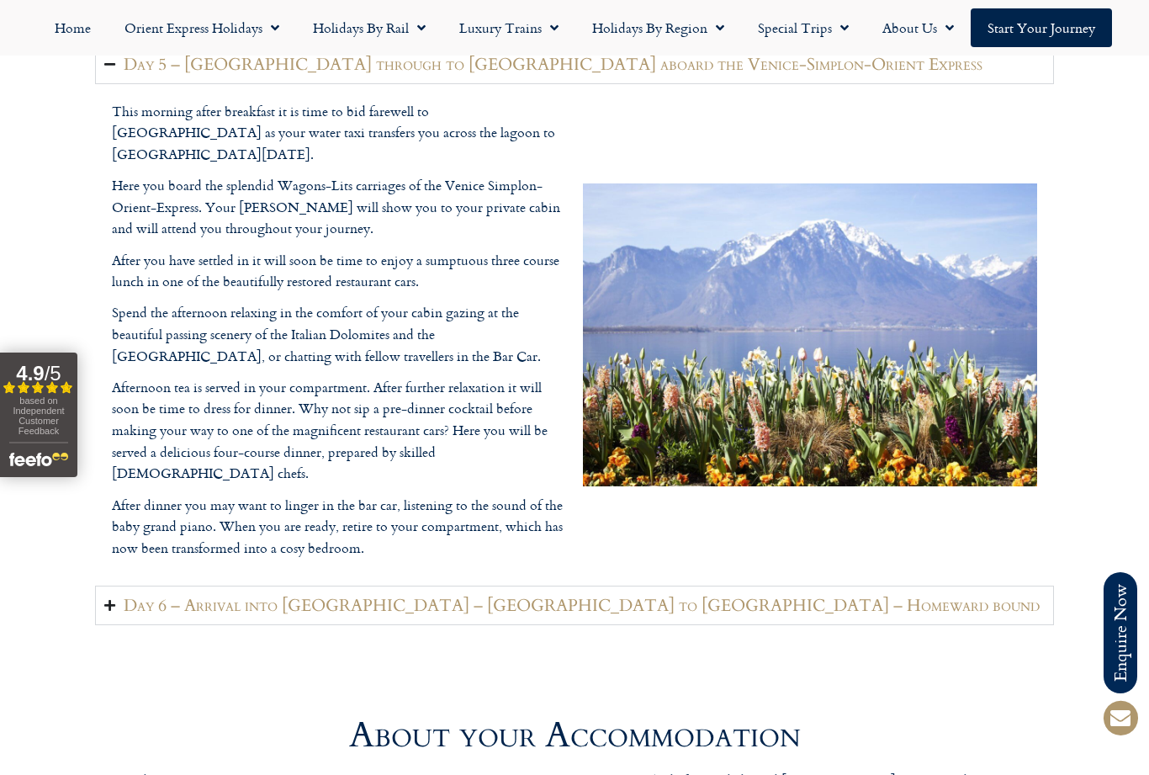
scroll to position [3721, 0]
click at [104, 599] on icon "Accordion. Open links with Enter or Space, close with Escape, and navigate with…" at bounding box center [109, 605] width 11 height 13
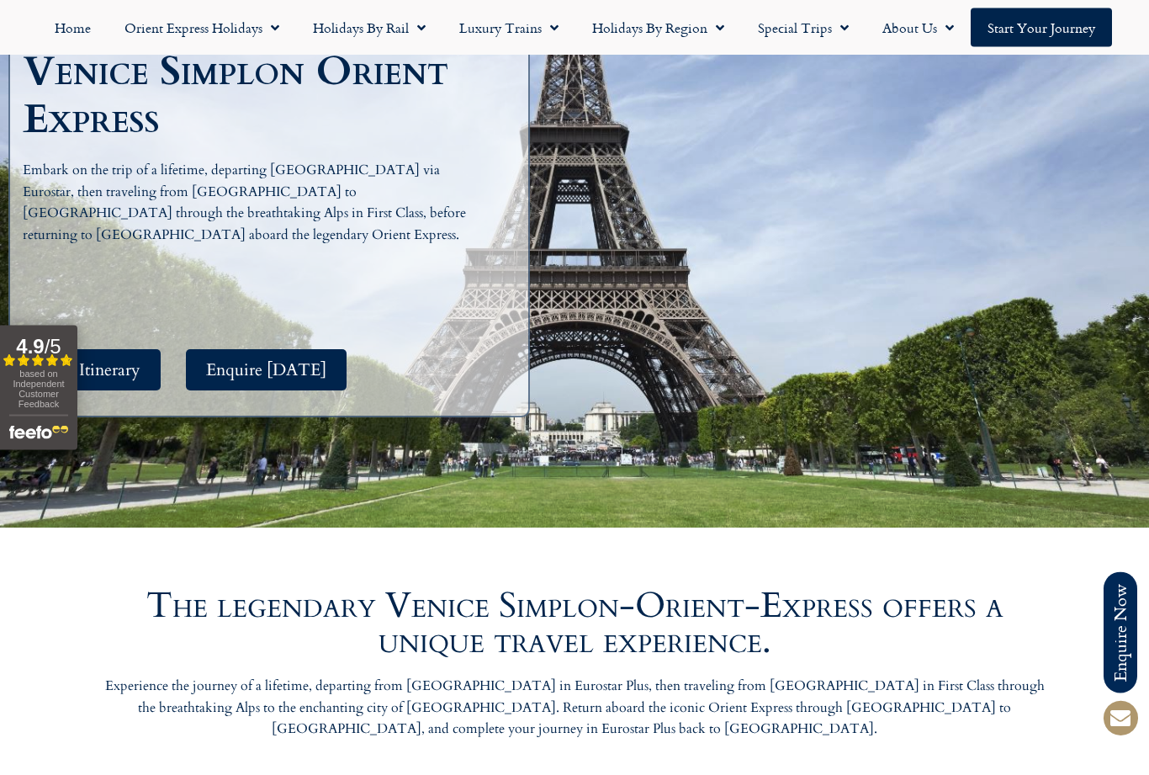
scroll to position [0, 0]
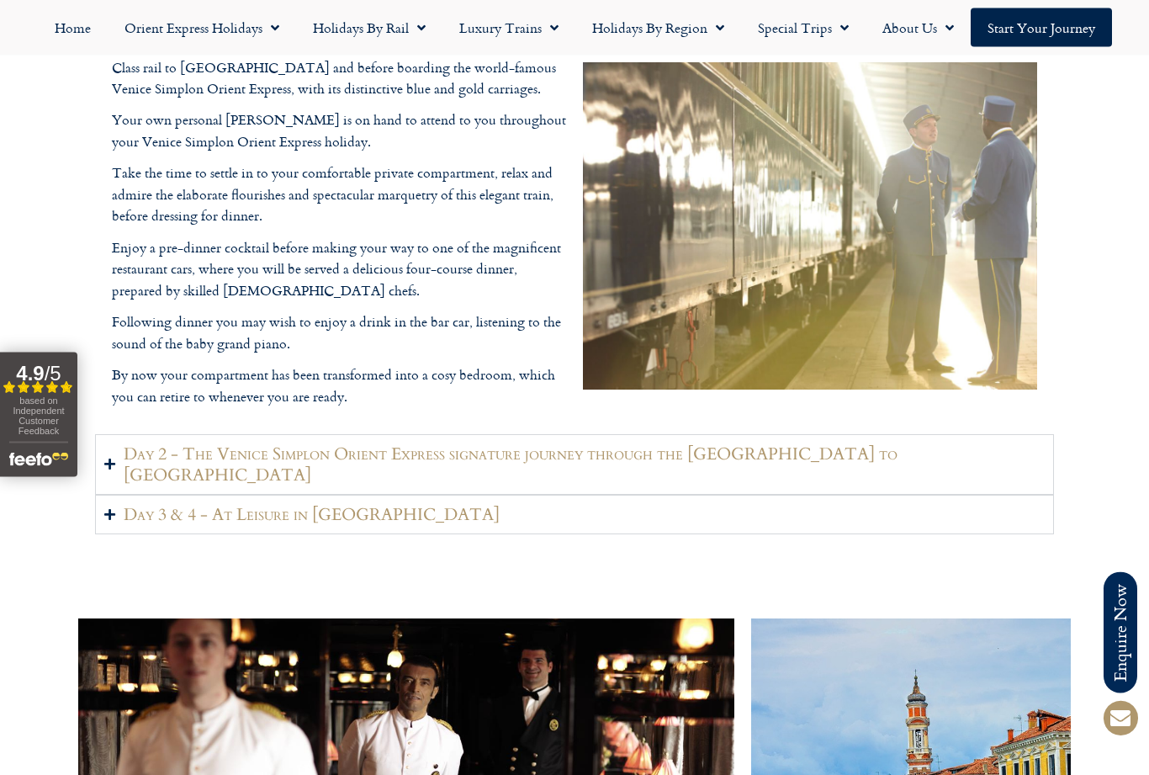
scroll to position [2300, 0]
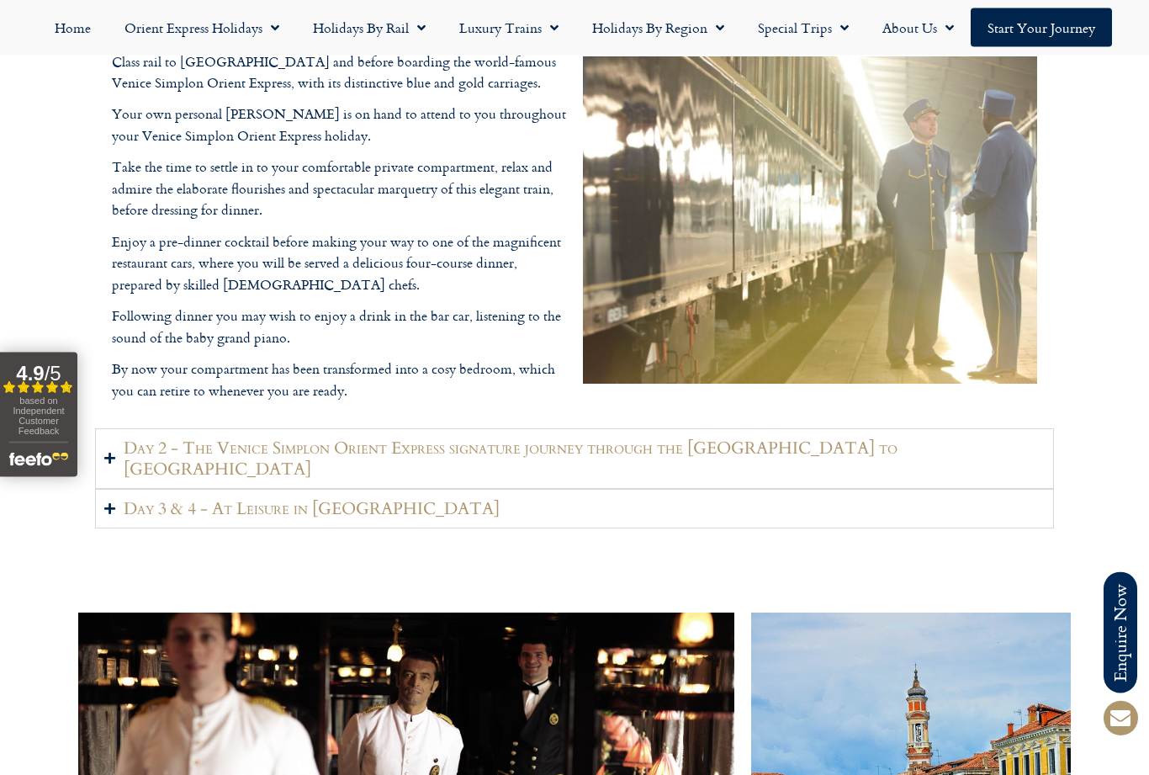
click at [102, 485] on summary "Day 2 - The Venice Simplon Orient Express signature journey through the [GEOGRA…" at bounding box center [574, 459] width 959 height 61
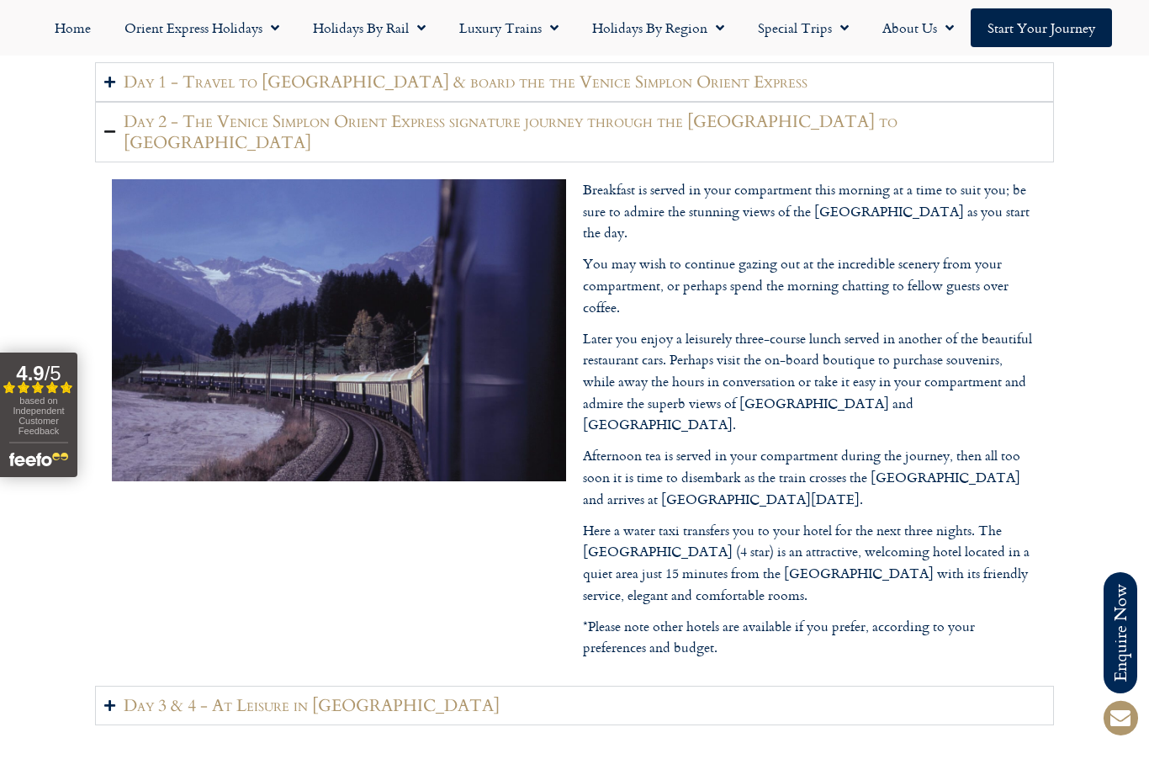
scroll to position [2210, 0]
click at [115, 103] on summary "Day 1 - Travel to [GEOGRAPHIC_DATA] & board the the Venice Simplon Orient Expre…" at bounding box center [574, 83] width 959 height 40
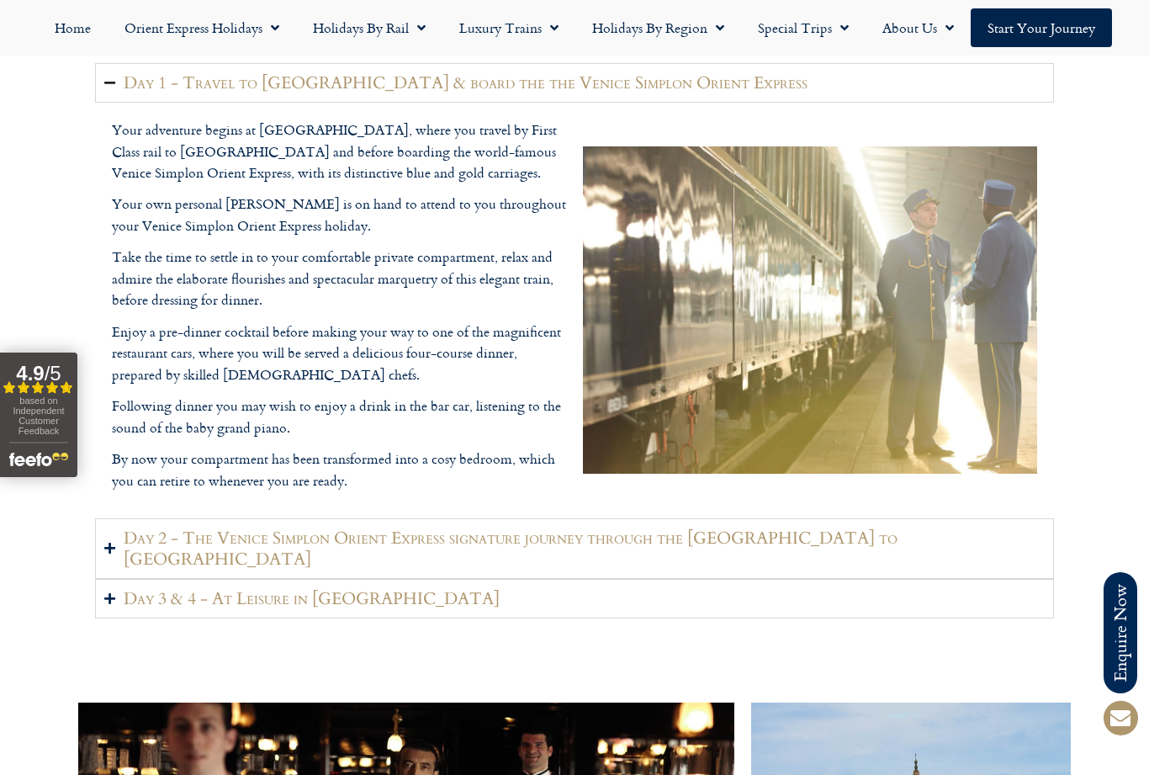
click at [111, 554] on icon "Accordion. Open links with Enter or Space, close with Escape, and navigate with…" at bounding box center [109, 548] width 11 height 13
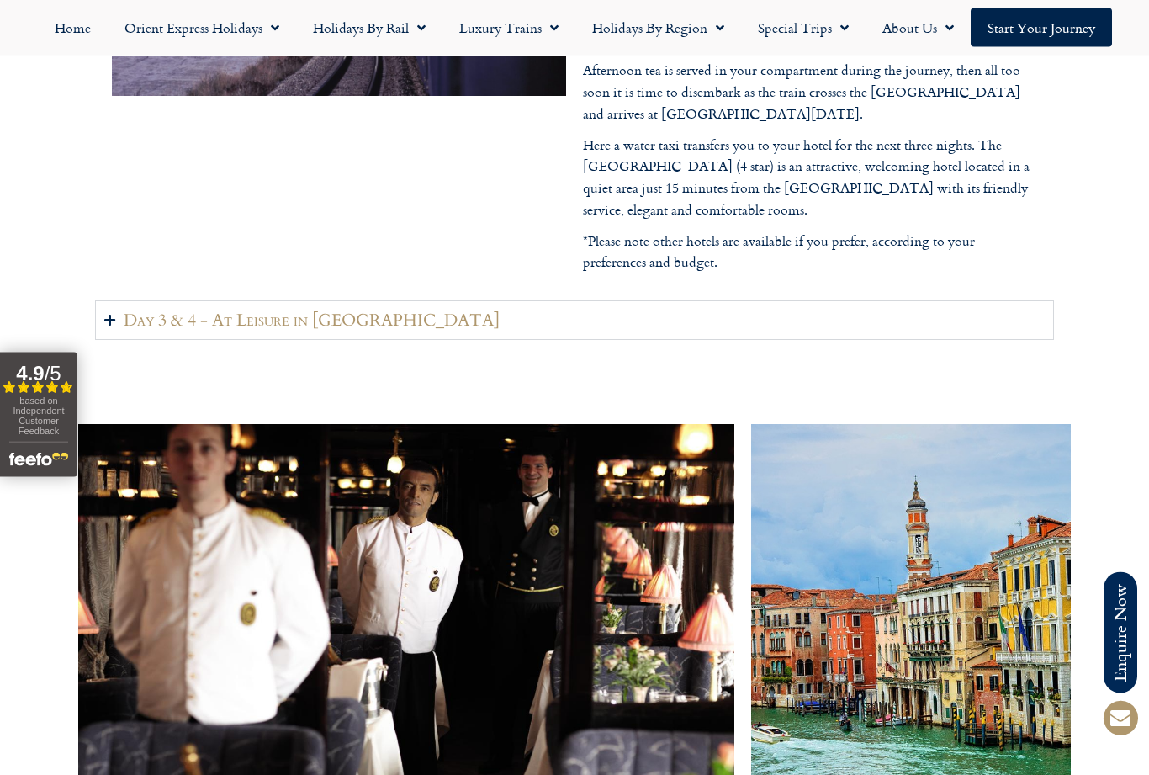
scroll to position [2599, 0]
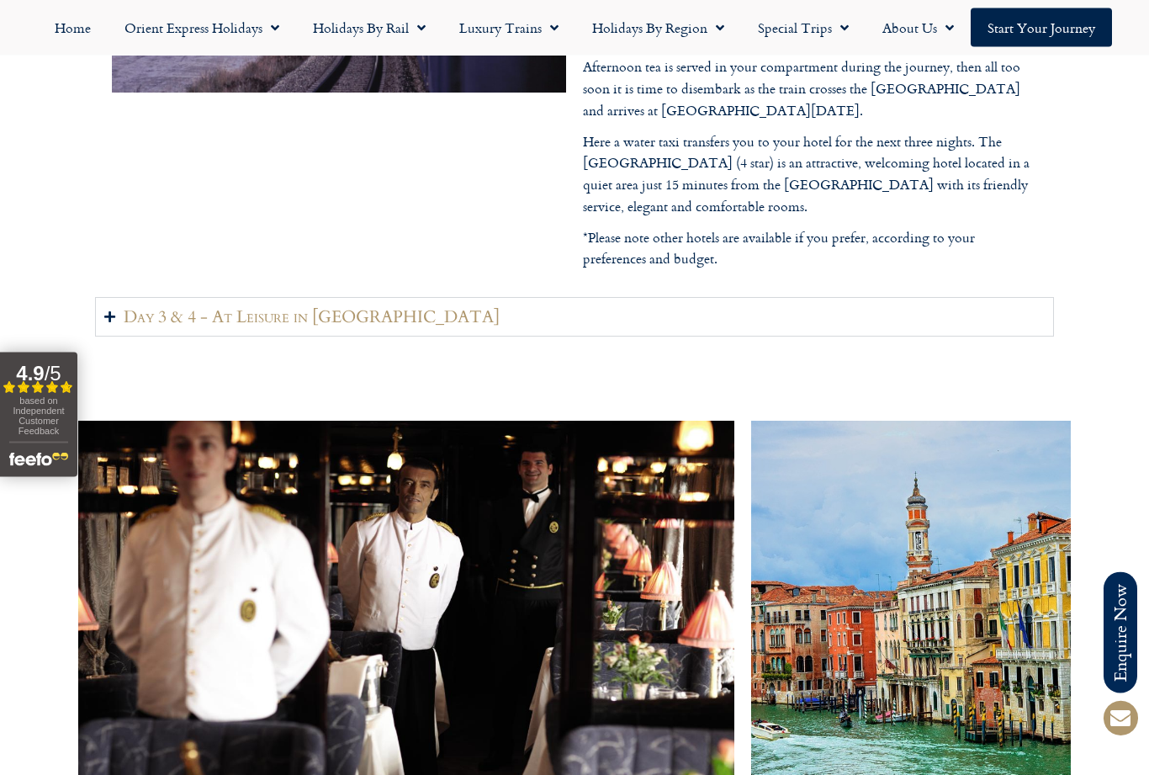
click at [116, 298] on summary "Day 3 & 4 - At Leisure in Venice" at bounding box center [574, 318] width 959 height 40
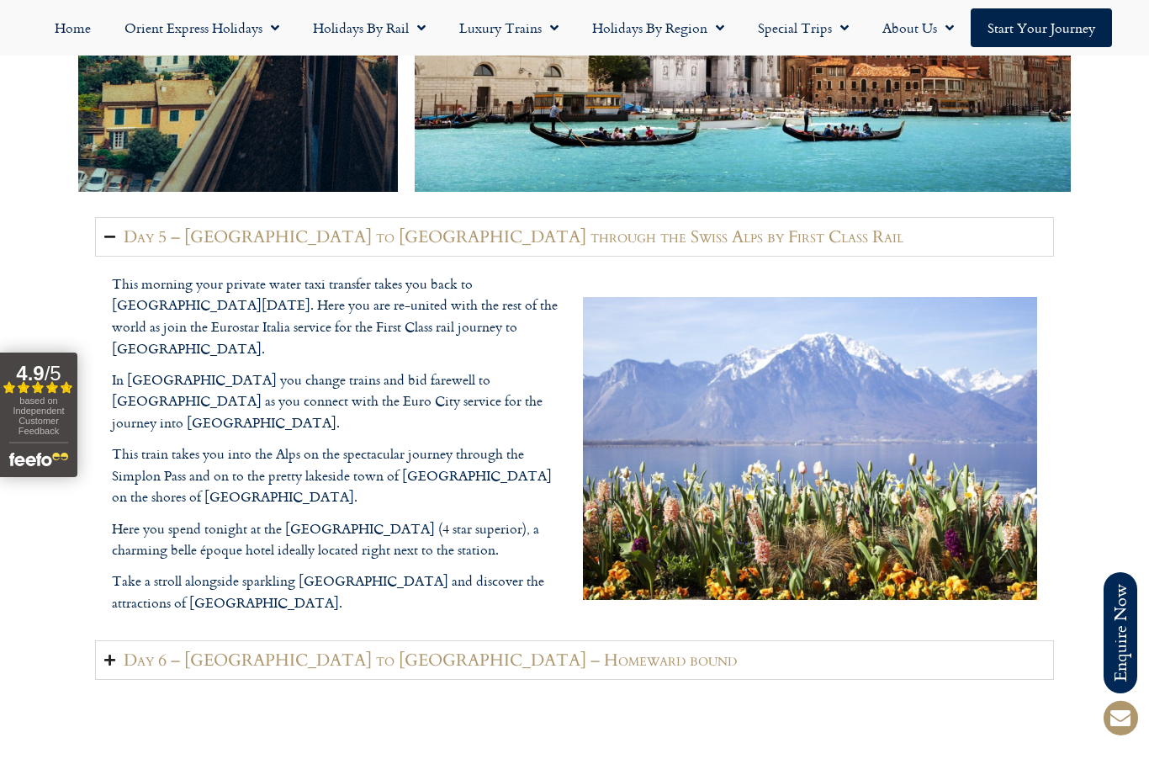
scroll to position [3583, 0]
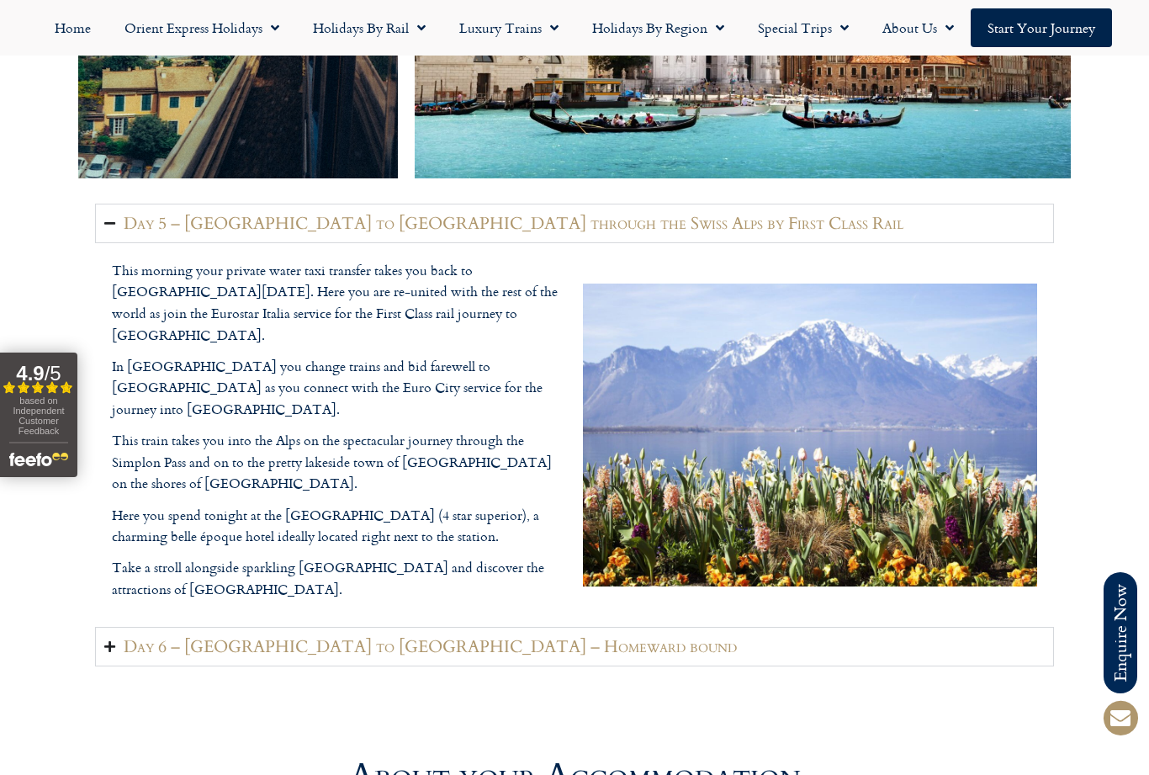
click at [114, 640] on icon "Accordion. Open links with Enter or Space, close with Escape, and navigate with…" at bounding box center [109, 646] width 11 height 13
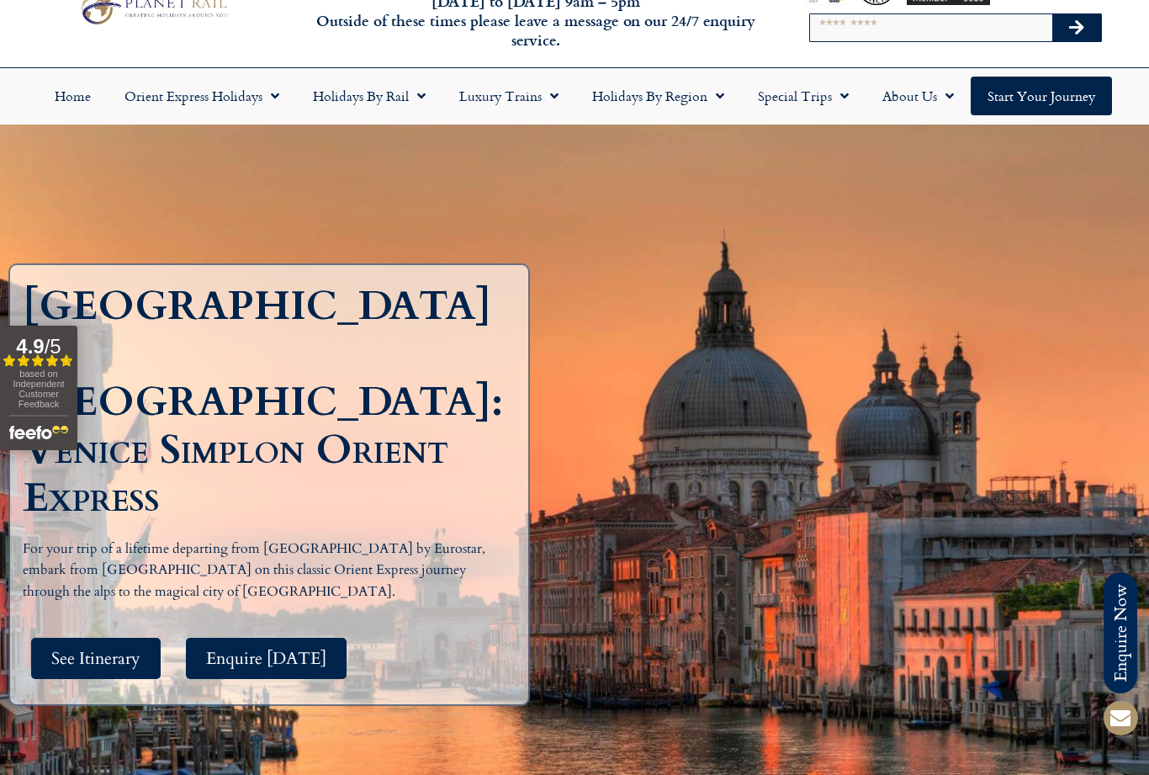
scroll to position [0, 0]
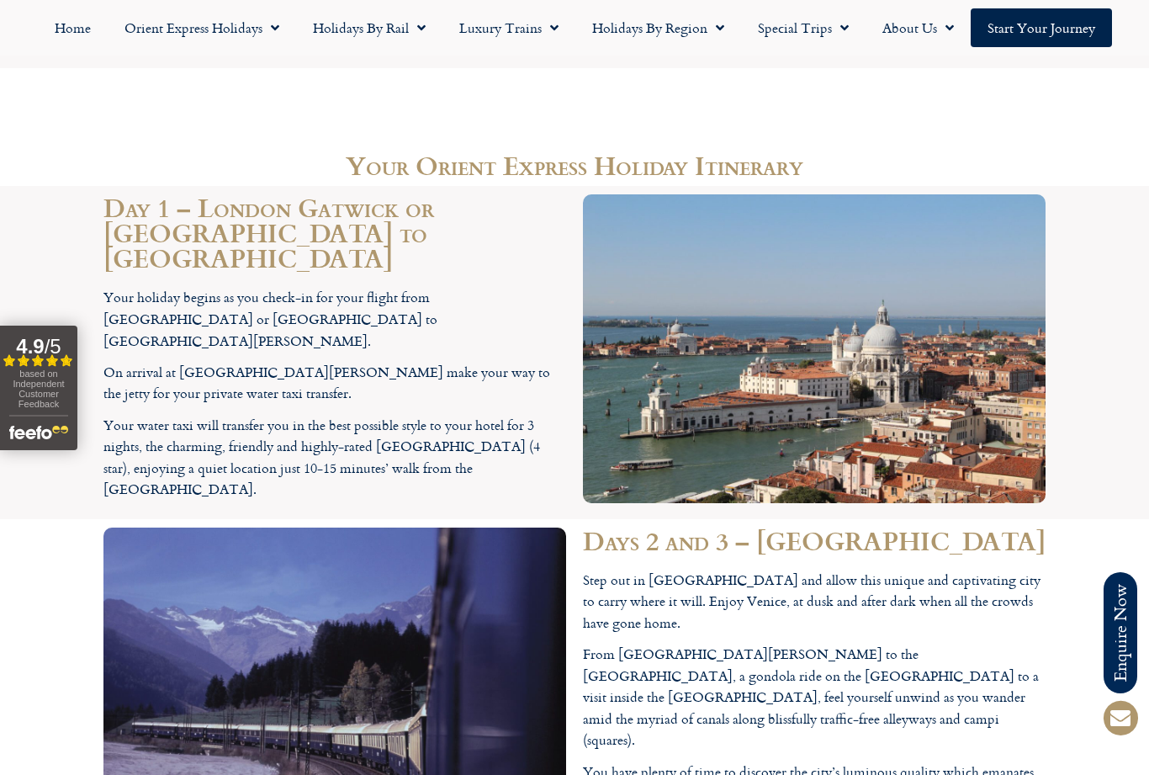
scroll to position [2863, 0]
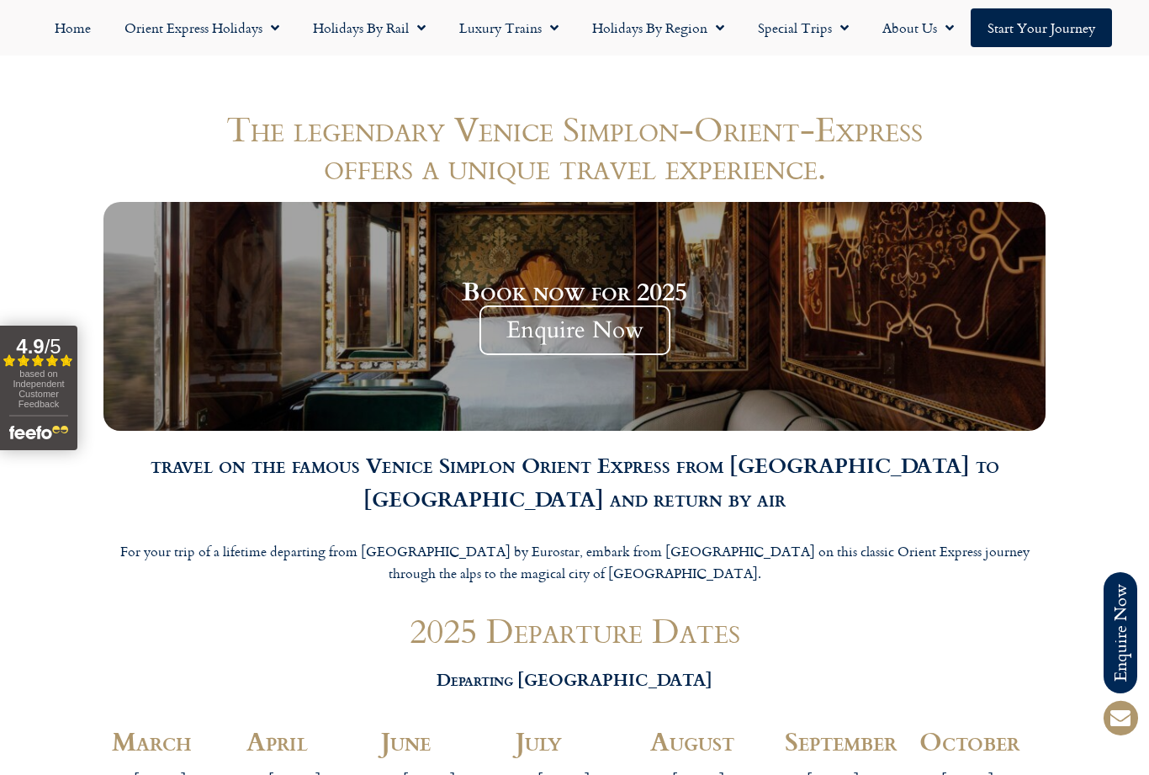
scroll to position [1417, 0]
